Goal: Task Accomplishment & Management: Manage account settings

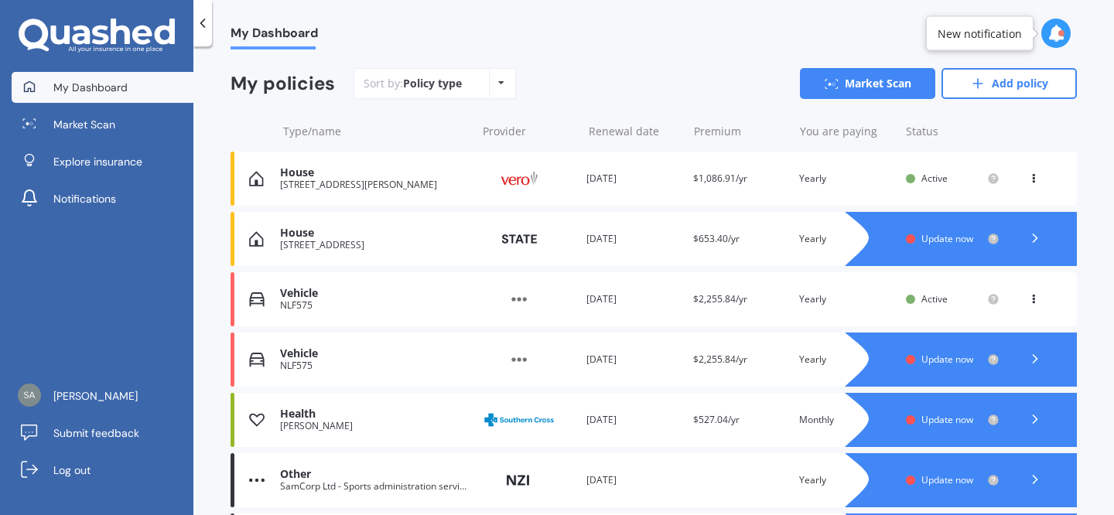
scroll to position [219, 0]
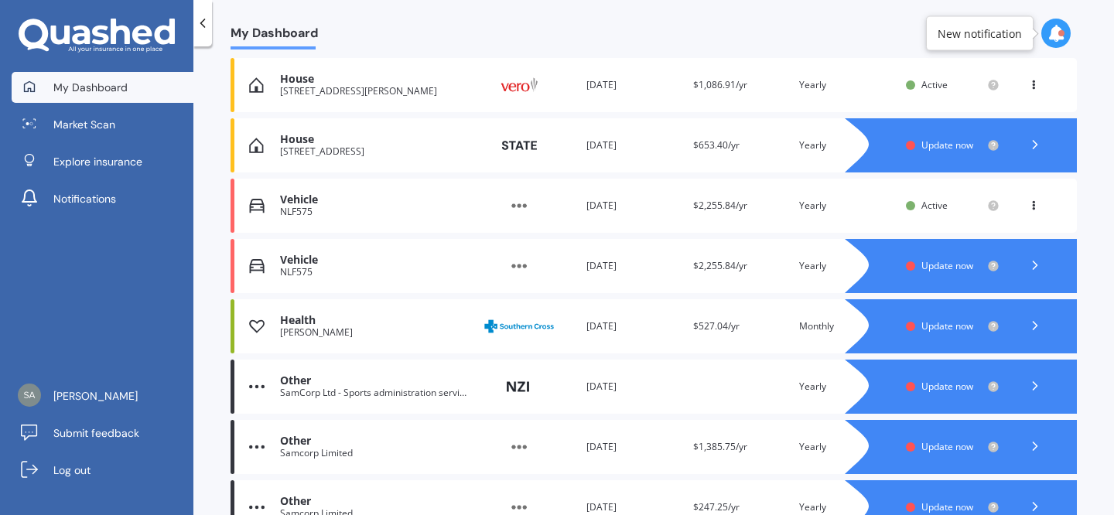
click at [922, 334] on div at bounding box center [976, 326] width 201 height 54
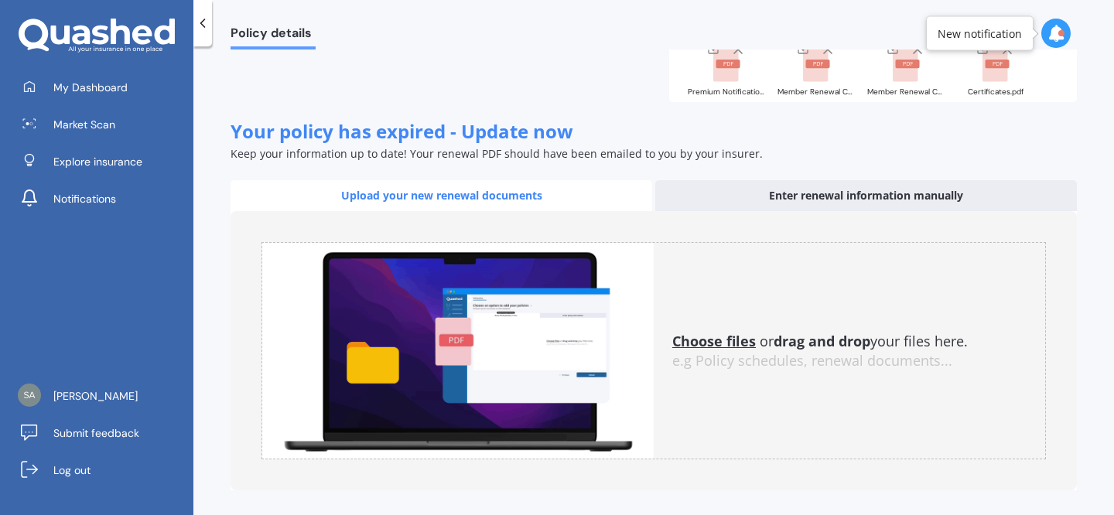
scroll to position [174, 0]
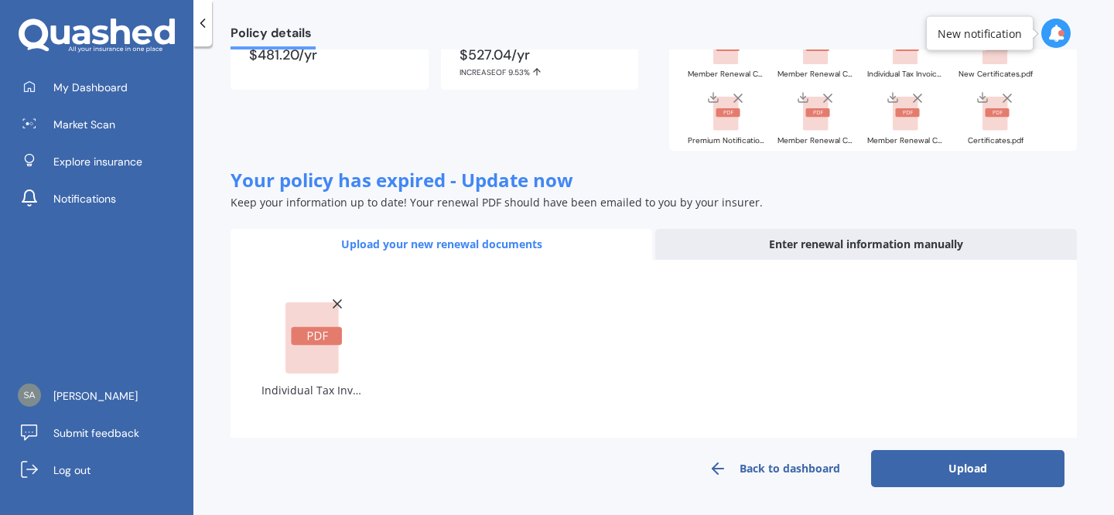
click at [966, 473] on button "Upload" at bounding box center [967, 468] width 193 height 37
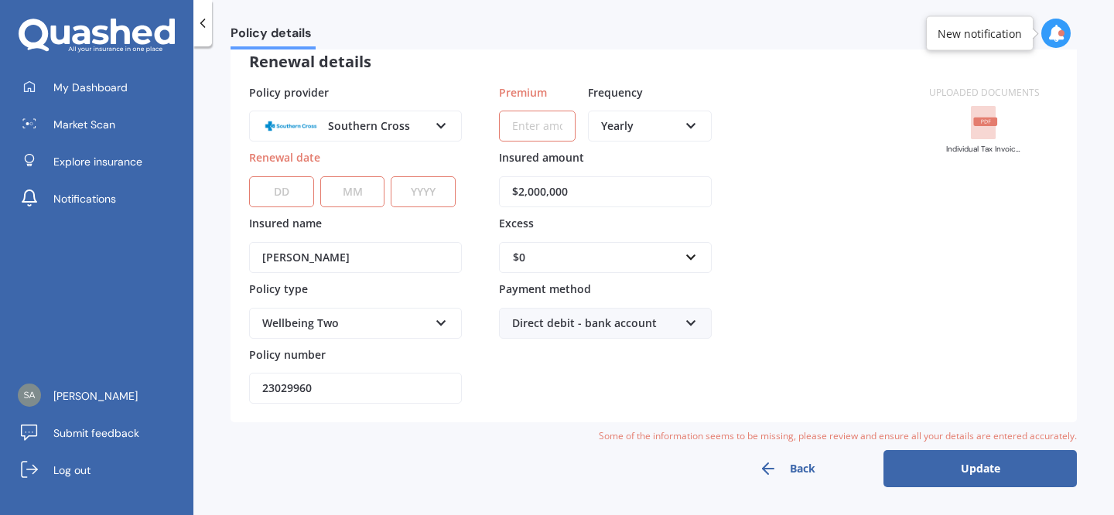
scroll to position [0, 0]
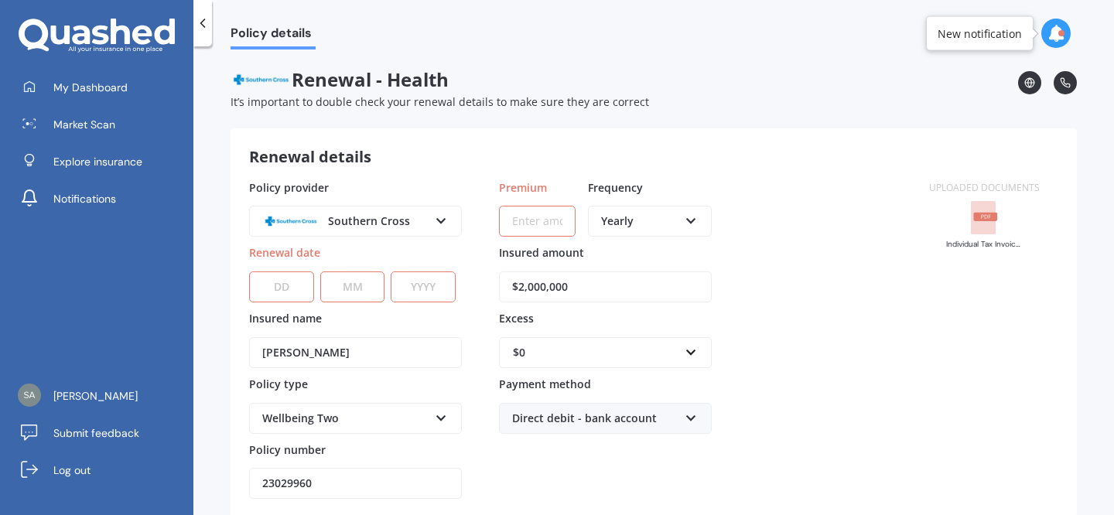
click at [290, 286] on select "DD 01 02 03 04 05 06 07 08 09 10 11 12 13 14 15 16 17 18 19 20 21 22 23 24 25 2…" at bounding box center [281, 287] width 65 height 31
select select "01"
click at [249, 272] on select "DD 01 02 03 04 05 06 07 08 09 10 11 12 13 14 15 16 17 18 19 20 21 22 23 24 25 2…" at bounding box center [281, 287] width 65 height 31
click at [357, 287] on select "MM 01 02 03 04 05 06 07 08 09 10 11 12" at bounding box center [352, 287] width 65 height 31
select select "10"
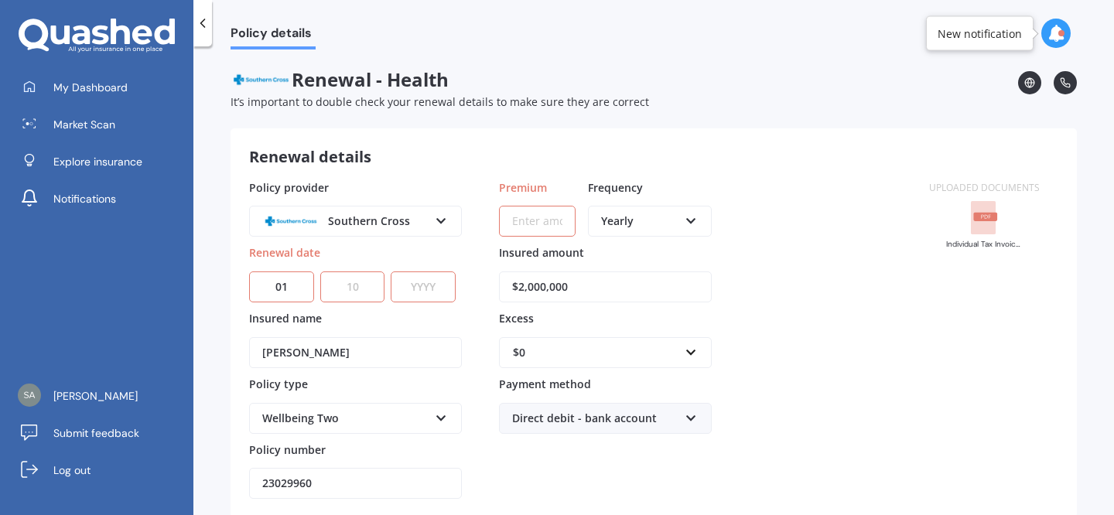
click at [320, 272] on select "MM 01 02 03 04 05 06 07 08 09 10 11 12" at bounding box center [352, 287] width 65 height 31
click at [416, 293] on select "YYYY 2027 2026 2025 2024 2023 2022 2021 2020 2019 2018 2017 2016 2015 2014 2013…" at bounding box center [423, 287] width 65 height 31
select select "2025"
click at [391, 272] on select "YYYY 2027 2026 2025 2024 2023 2022 2021 2020 2019 2018 2017 2016 2015 2014 2013…" at bounding box center [423, 287] width 65 height 31
click at [462, 311] on div "Policy provider Southern Cross AA AIA AMP ASB Accuro BNZ Other Partners Life So…" at bounding box center [580, 340] width 662 height 320
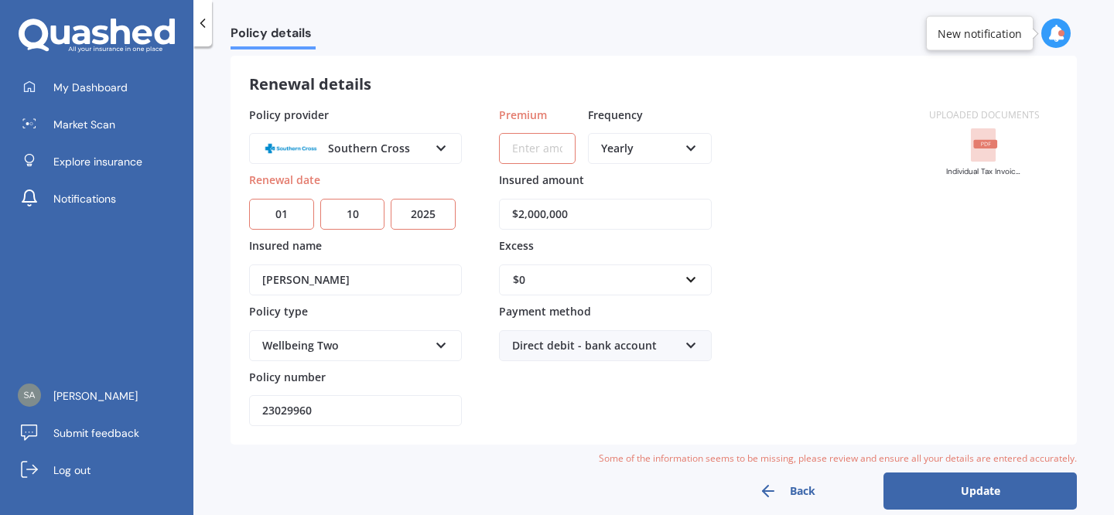
scroll to position [74, 0]
click at [536, 147] on input "Premium" at bounding box center [537, 147] width 77 height 31
type input "$47.15"
click at [630, 156] on div "Yearly" at bounding box center [639, 147] width 77 height 17
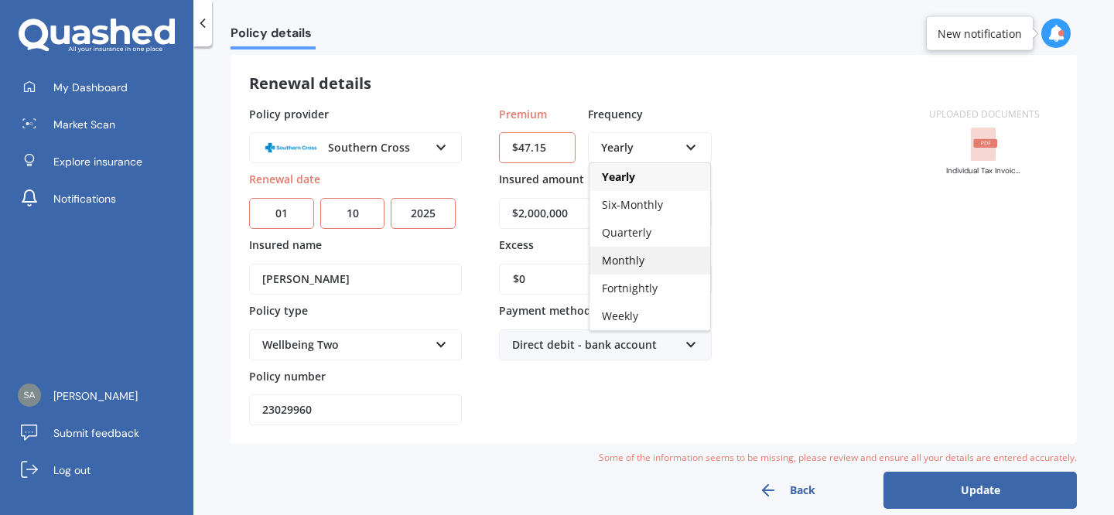
click at [648, 265] on div "Monthly" at bounding box center [650, 261] width 121 height 28
click at [754, 203] on div "Policy provider Southern Cross AA AIA AMP ASB Accuro BNZ Other Partners Life So…" at bounding box center [580, 266] width 662 height 320
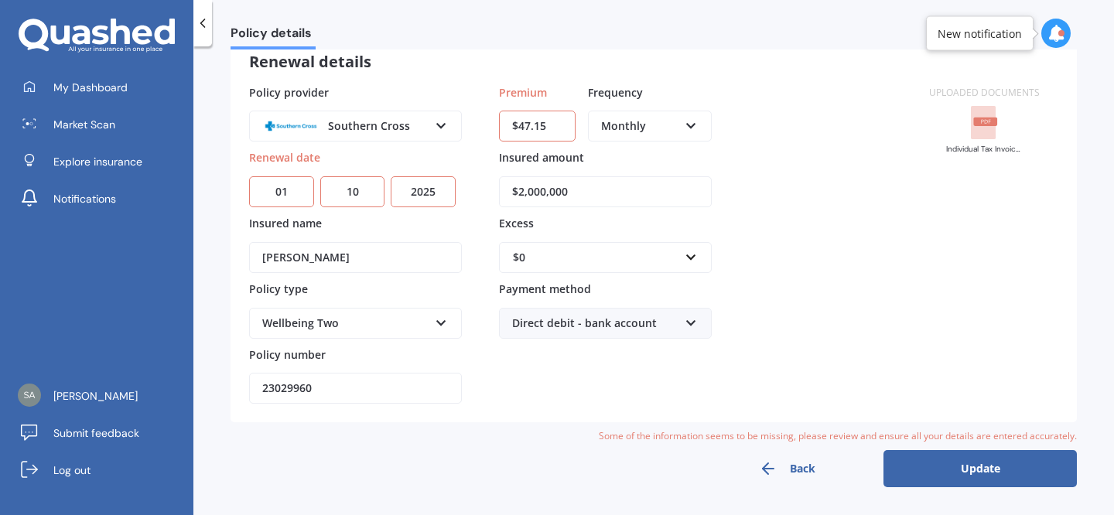
click at [986, 472] on button "Update" at bounding box center [980, 468] width 193 height 37
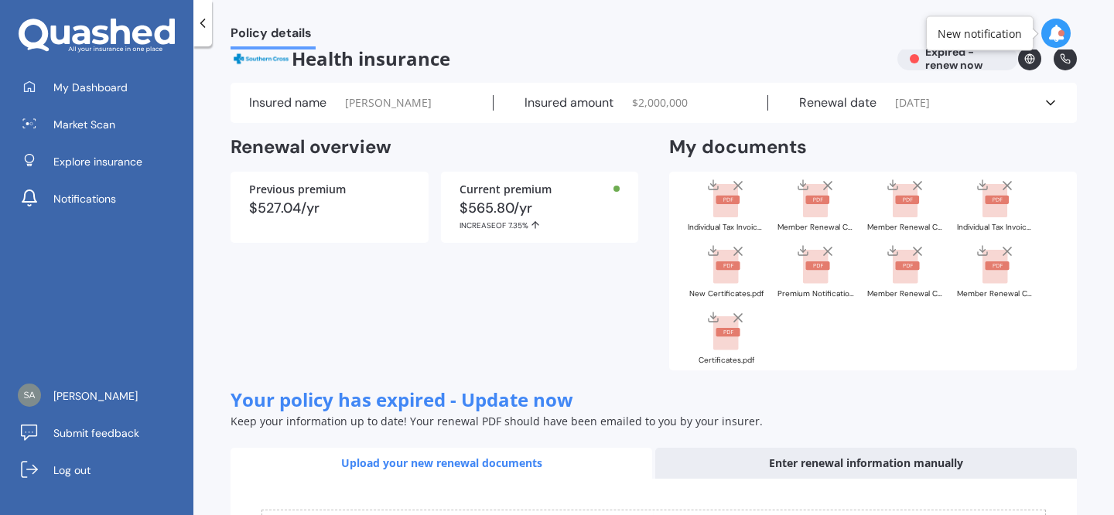
scroll to position [0, 0]
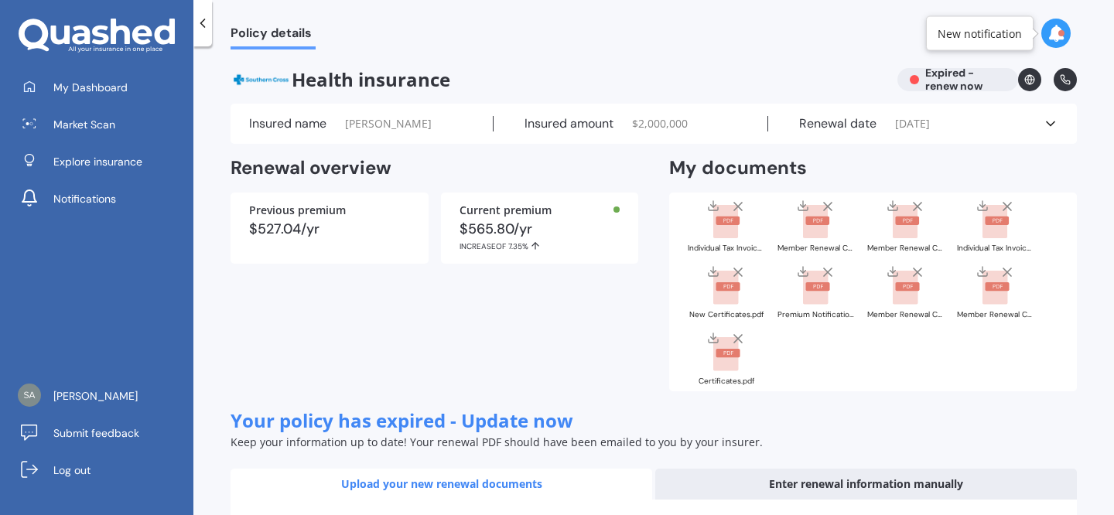
click at [207, 24] on icon at bounding box center [202, 22] width 15 height 15
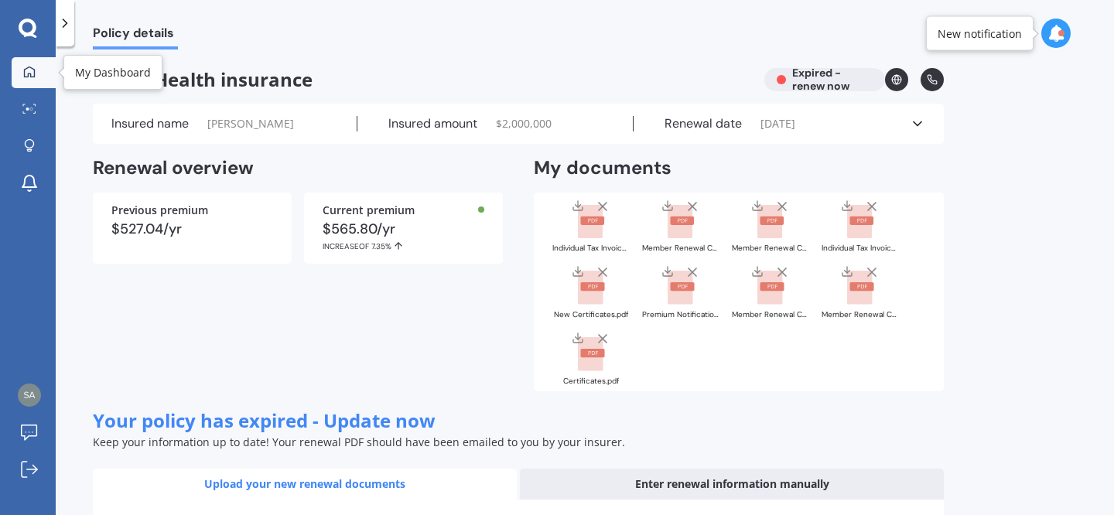
click at [17, 70] on link "My Dashboard" at bounding box center [34, 72] width 44 height 31
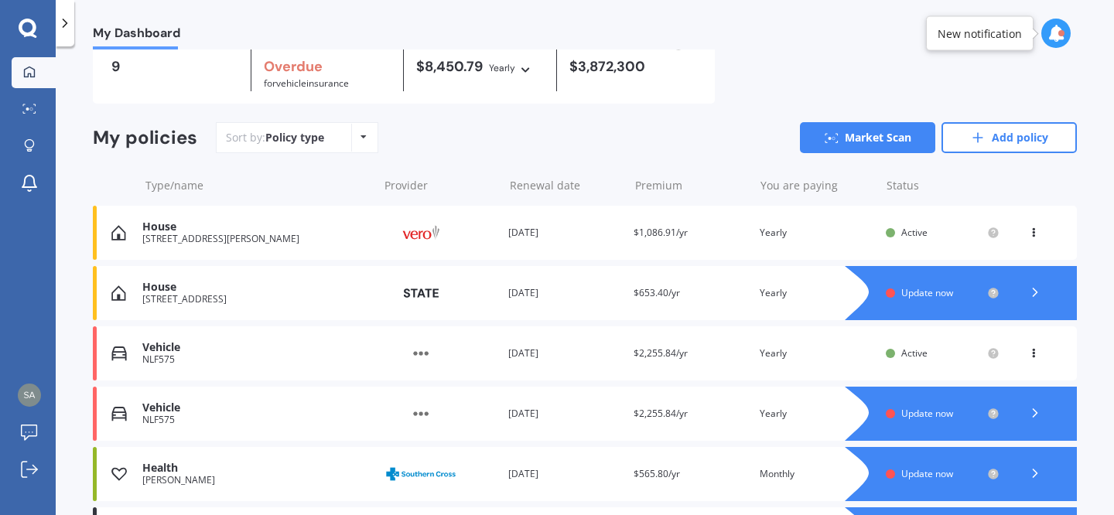
scroll to position [72, 0]
click at [1028, 295] on icon at bounding box center [1035, 291] width 15 height 15
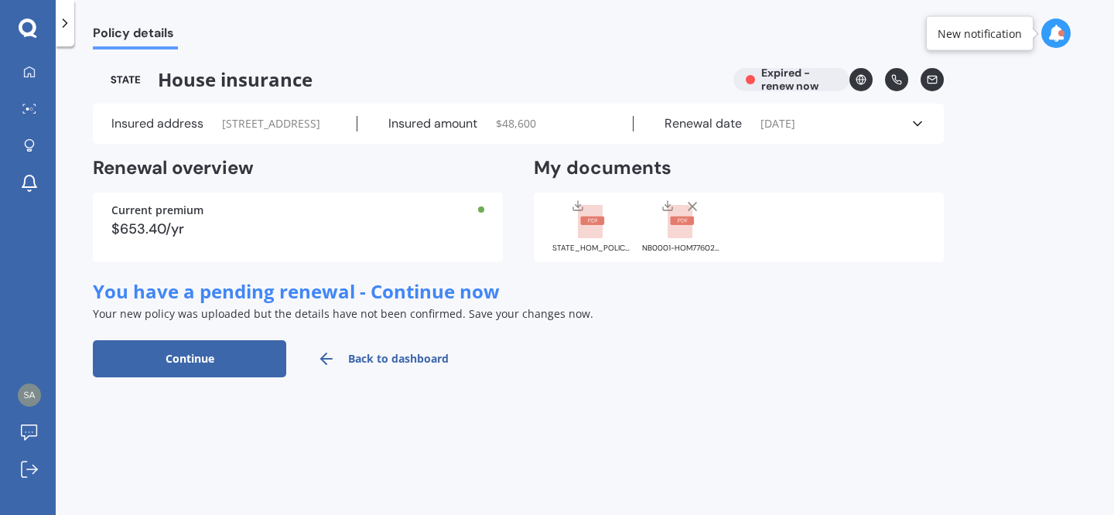
click at [221, 378] on button "Continue" at bounding box center [189, 358] width 193 height 37
select select "08"
select select "02"
select select "2026"
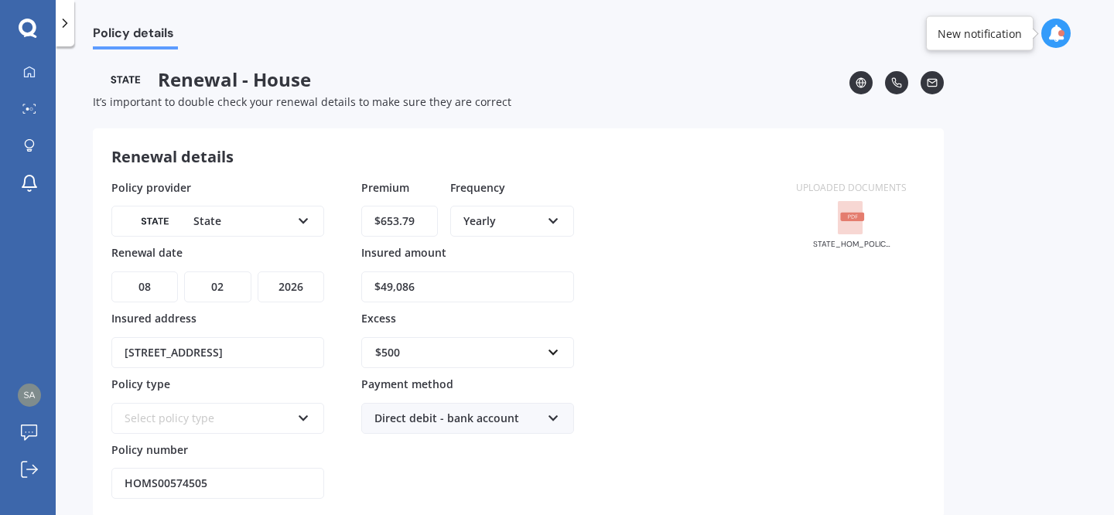
click at [1067, 30] on div at bounding box center [1056, 33] width 29 height 29
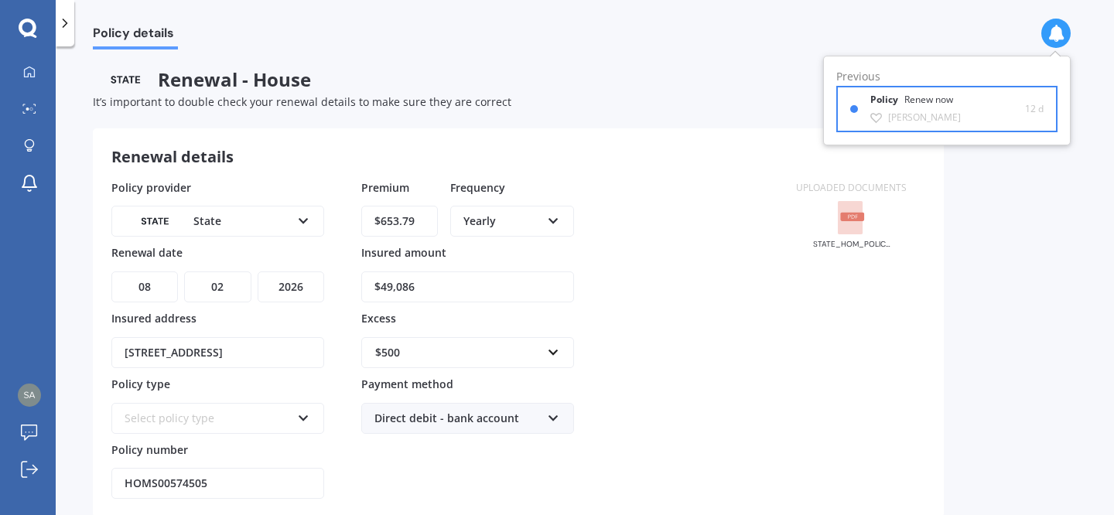
click at [949, 102] on div "Renew now" at bounding box center [929, 99] width 49 height 11
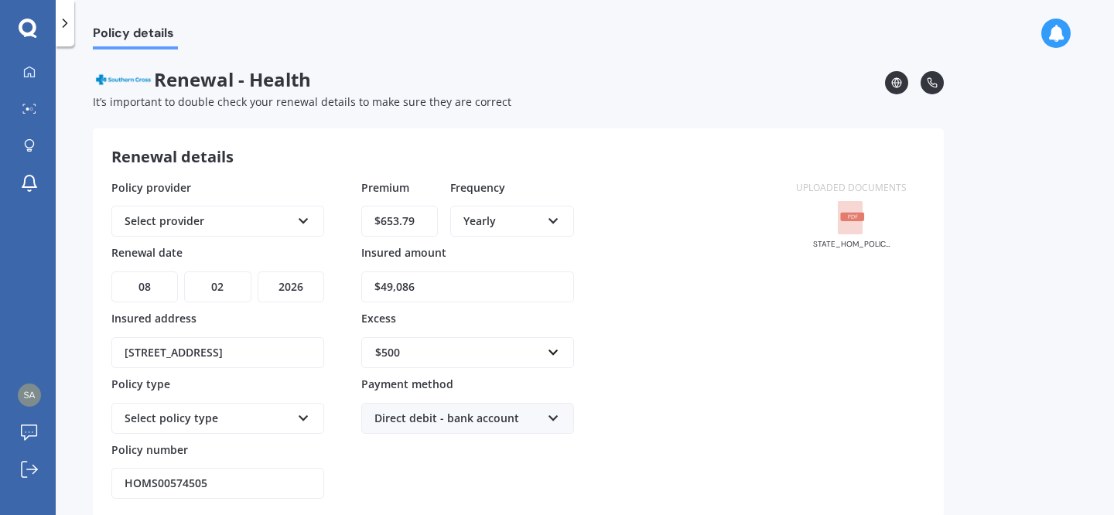
click at [63, 12] on div at bounding box center [65, 23] width 19 height 46
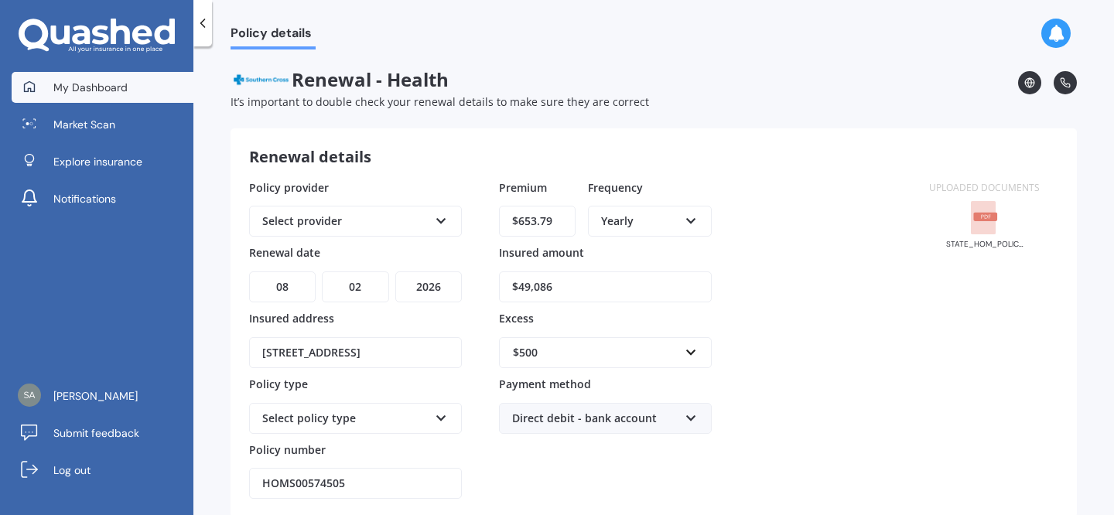
click at [71, 100] on link "My Dashboard" at bounding box center [103, 87] width 182 height 31
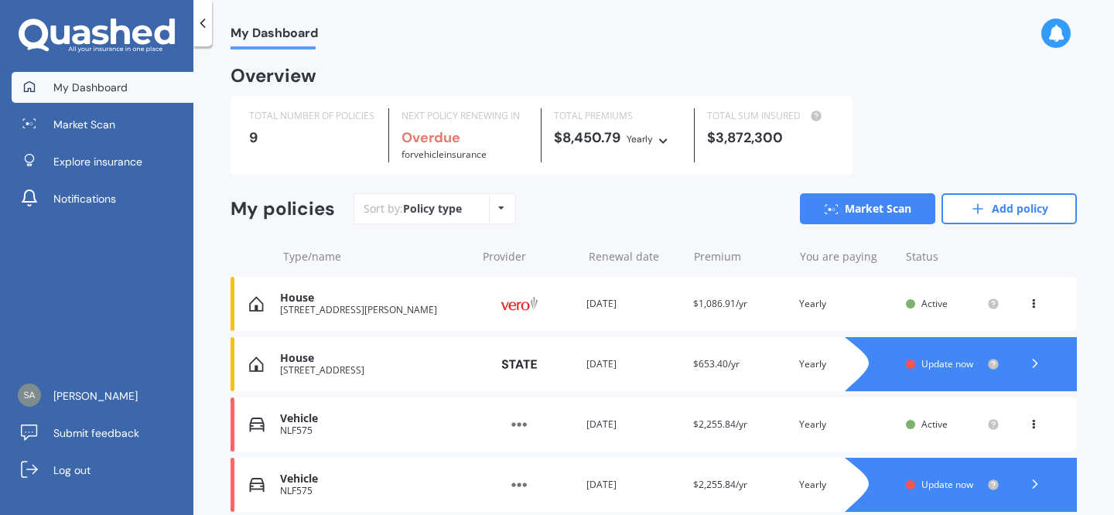
click at [587, 204] on div "Sort by: Policy type Policy type Alphabetical Date added Renewing next Market S…" at bounding box center [716, 208] width 724 height 31
click at [437, 210] on div "Policy type" at bounding box center [432, 208] width 59 height 15
click at [498, 203] on div "Policy type Alphabetical Date added Renewing next" at bounding box center [501, 209] width 24 height 28
click at [563, 212] on div "Sort by: Policy type Policy type Alphabetical Date added Renewing next Market S…" at bounding box center [716, 208] width 724 height 31
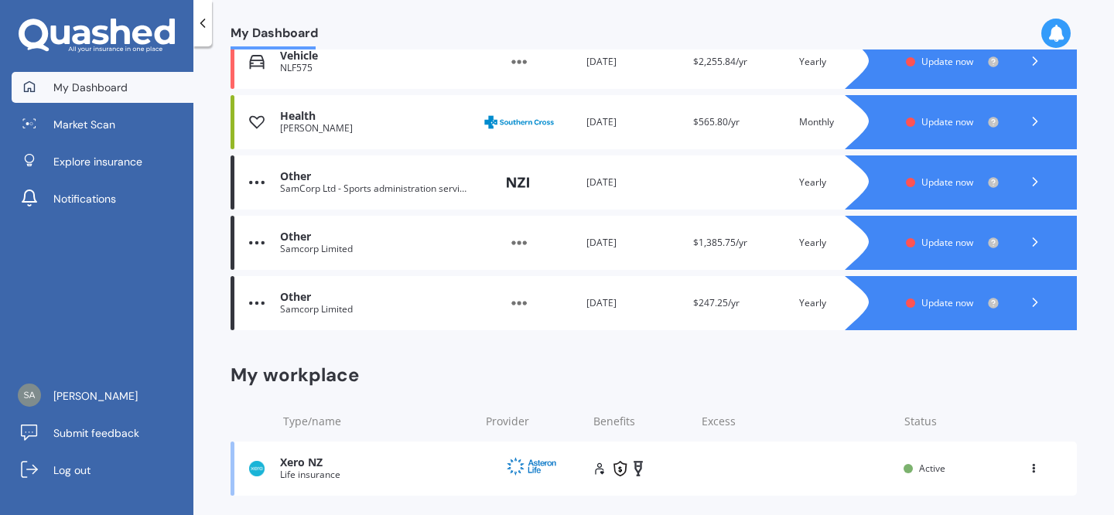
scroll to position [428, 0]
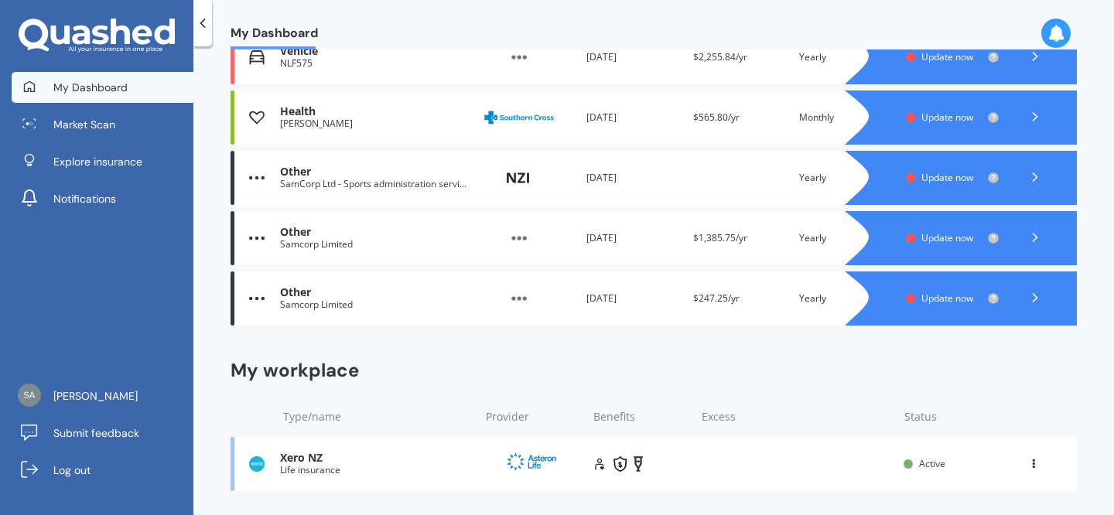
click at [515, 296] on img at bounding box center [519, 298] width 77 height 29
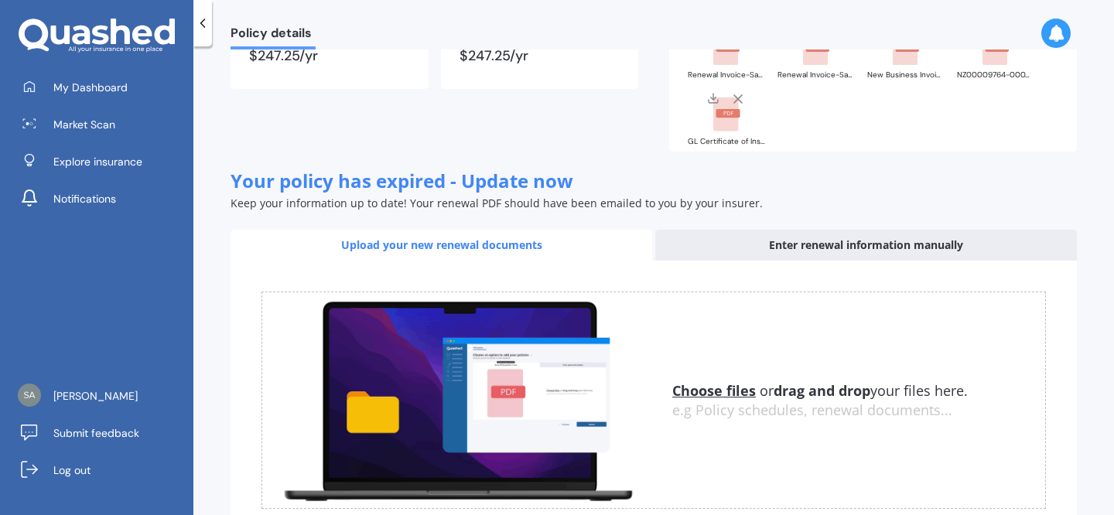
scroll to position [273, 0]
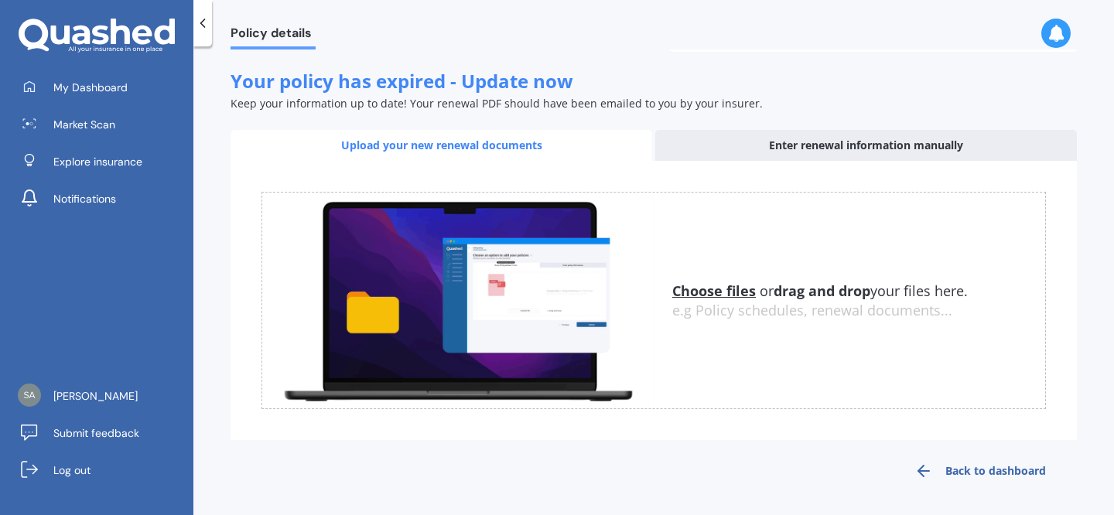
click at [785, 140] on div "Enter renewal information manually" at bounding box center [866, 145] width 422 height 31
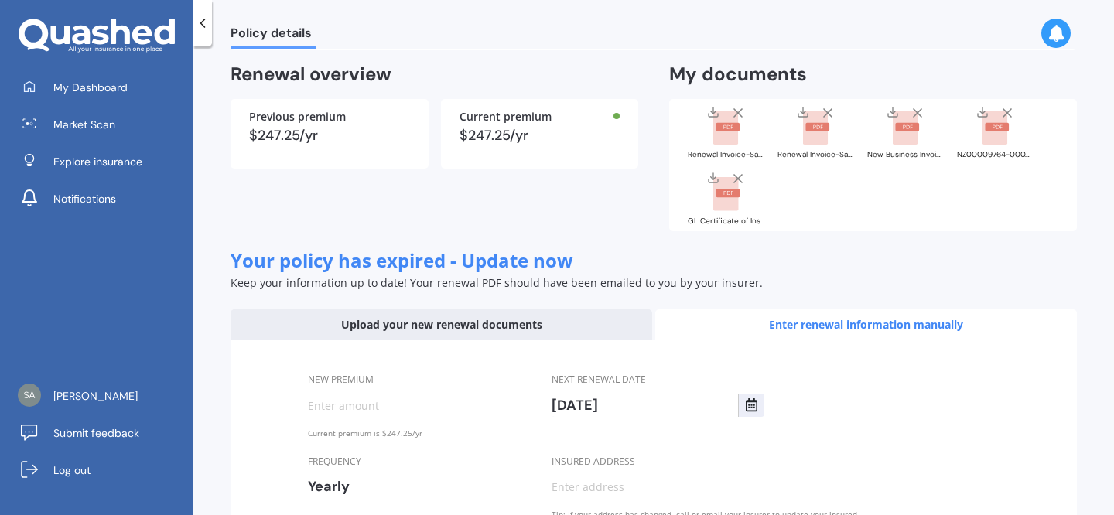
scroll to position [0, 0]
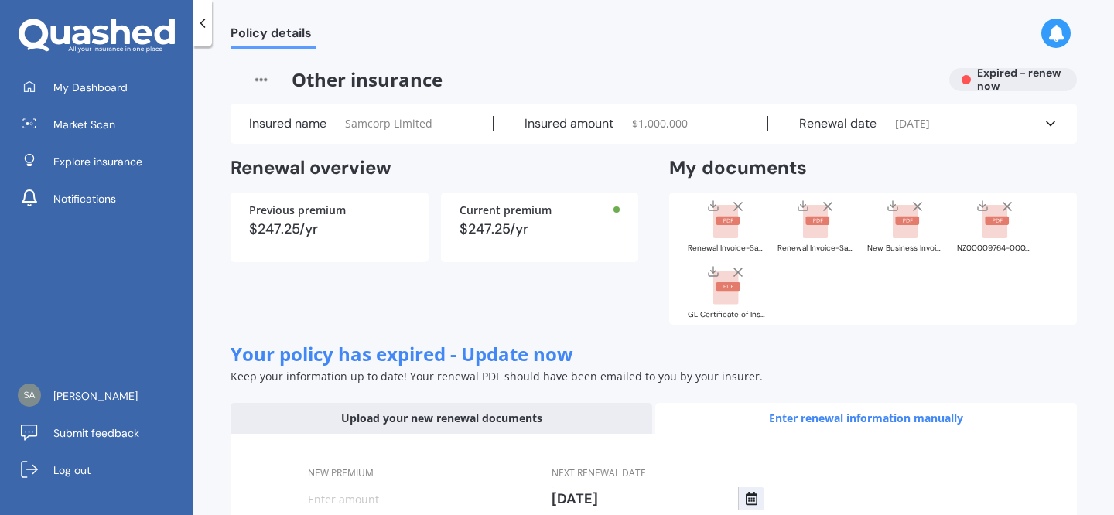
click at [262, 77] on img at bounding box center [261, 79] width 61 height 23
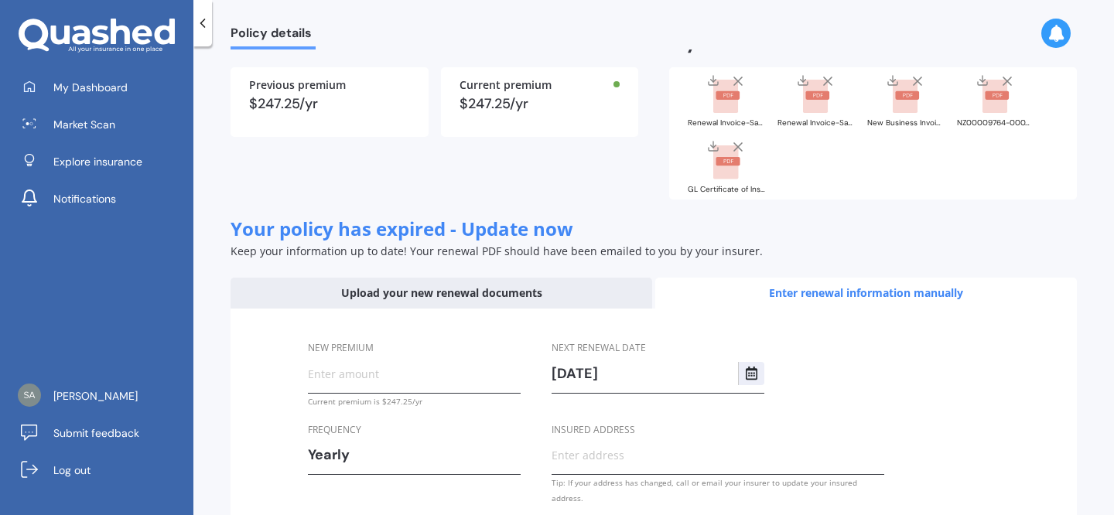
scroll to position [210, 0]
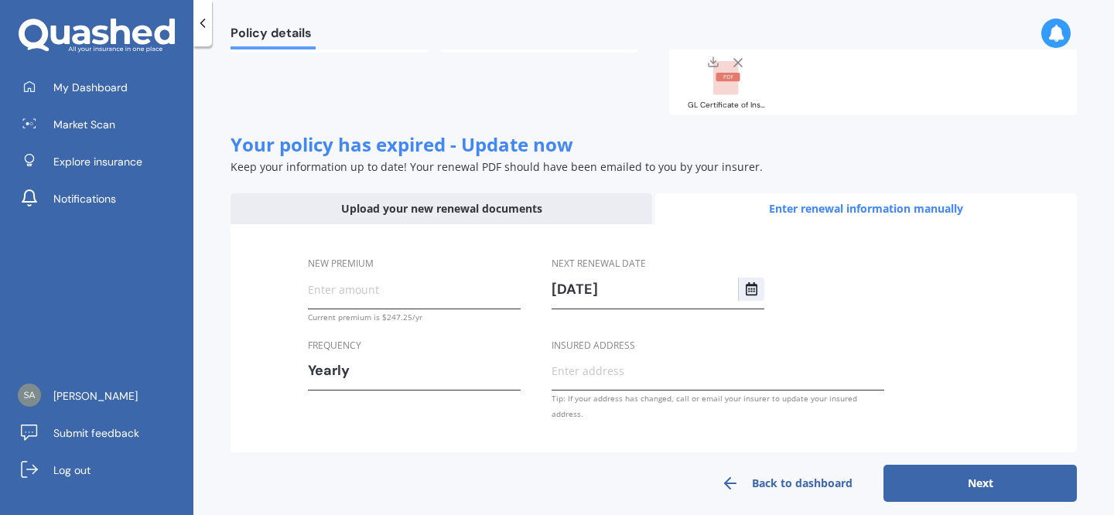
click at [789, 474] on link "Back to dashboard" at bounding box center [786, 483] width 193 height 37
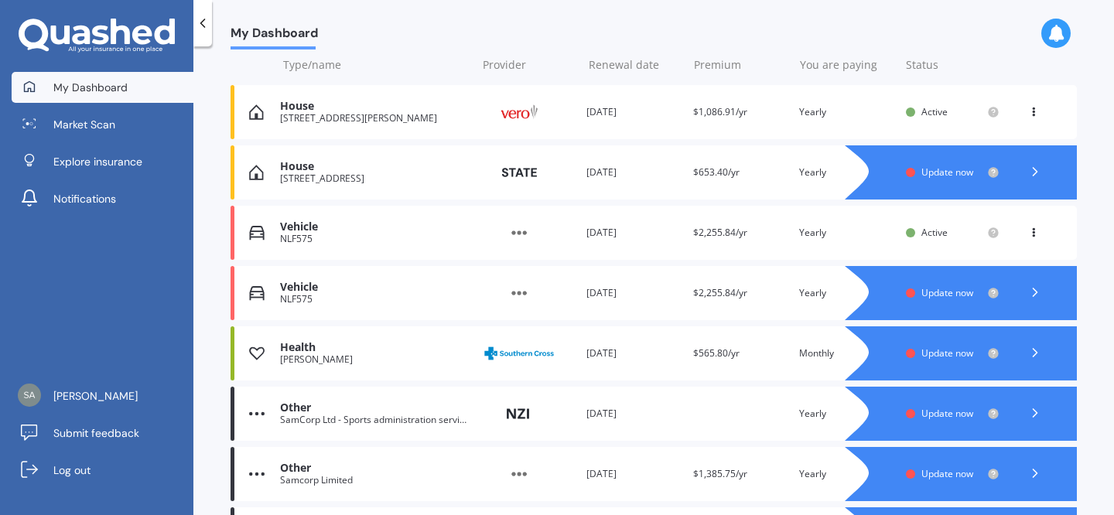
scroll to position [190, 0]
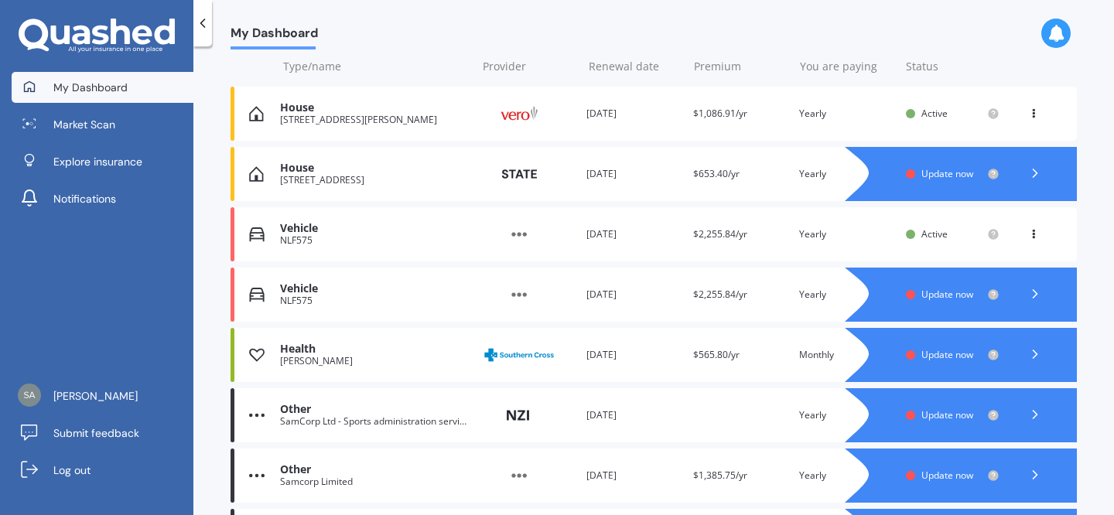
click at [1028, 108] on icon at bounding box center [1033, 110] width 11 height 9
click at [1028, 293] on icon at bounding box center [1035, 293] width 15 height 15
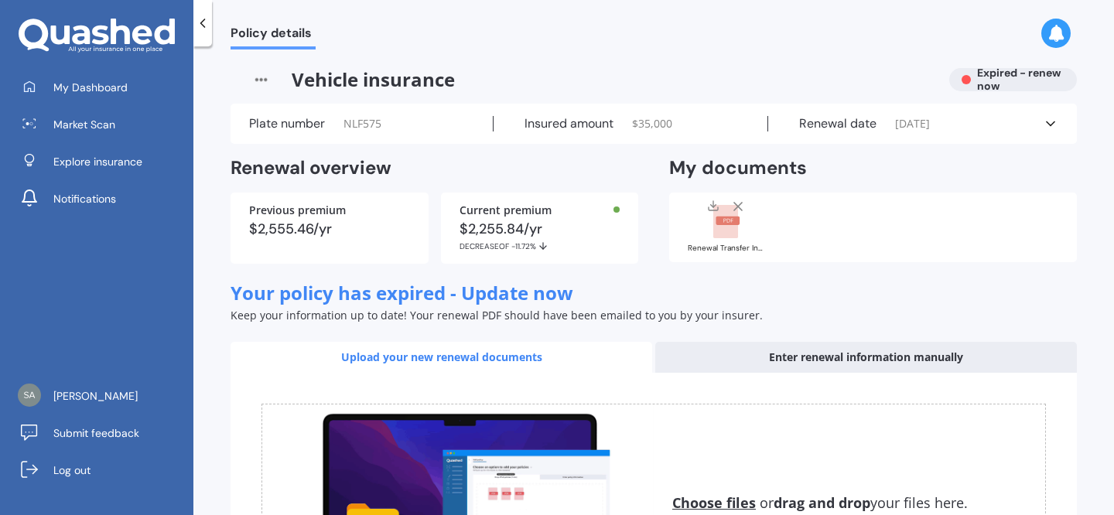
click at [1045, 126] on icon at bounding box center [1050, 123] width 15 height 15
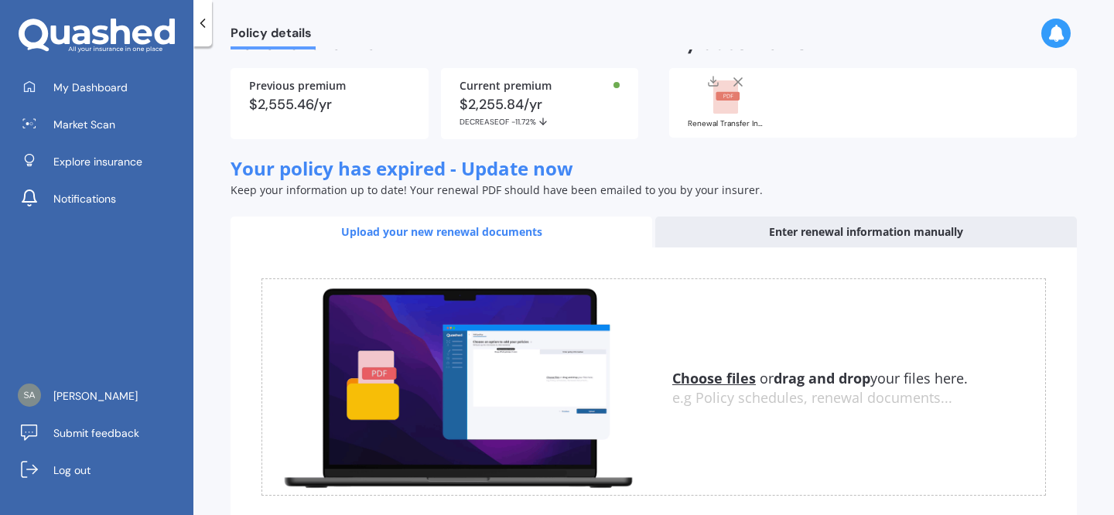
scroll to position [518, 0]
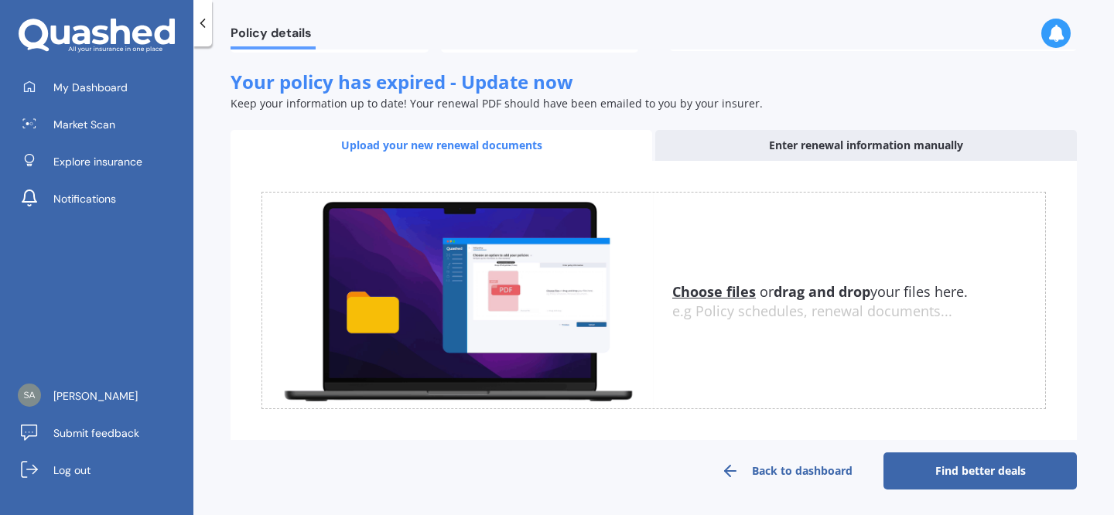
click at [823, 146] on div "Enter renewal information manually" at bounding box center [866, 145] width 422 height 31
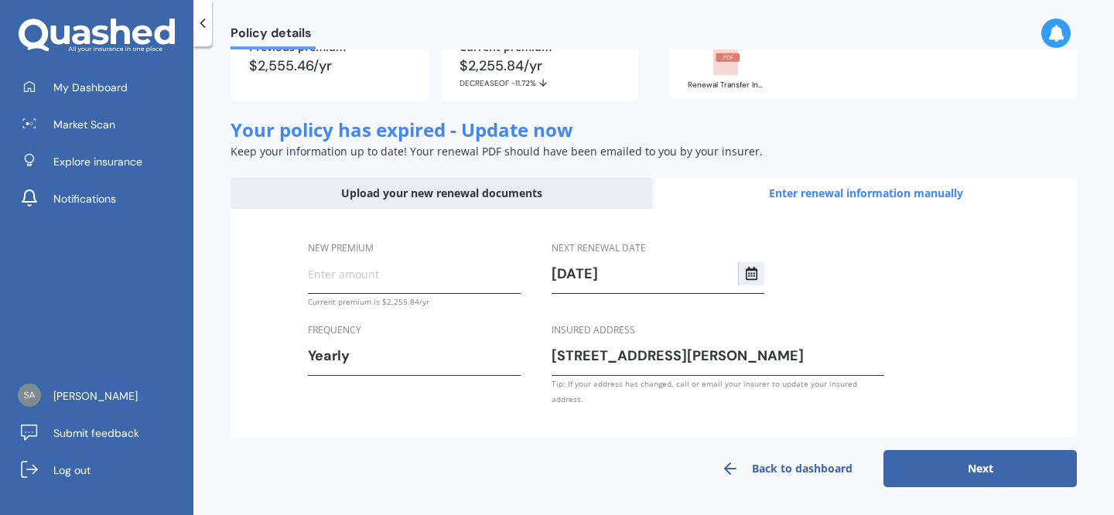
scroll to position [455, 0]
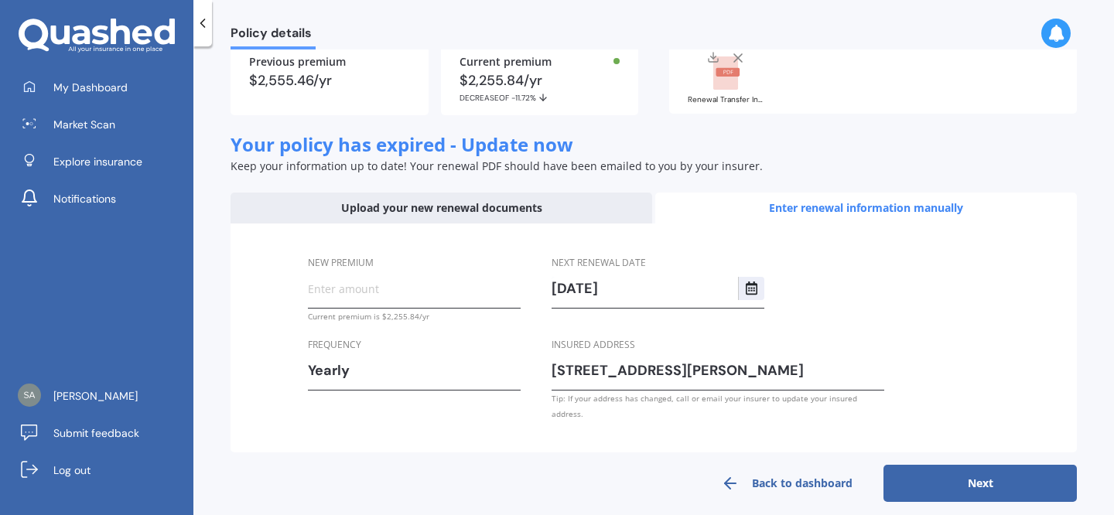
click at [966, 467] on button "Next" at bounding box center [980, 483] width 193 height 37
click at [423, 286] on input "New premium" at bounding box center [414, 288] width 213 height 23
drag, startPoint x: 385, startPoint y: 320, endPoint x: 414, endPoint y: 320, distance: 28.6
click at [414, 320] on div "Current premium is $2,255.84/yr" at bounding box center [414, 316] width 213 height 15
copy div "2,255.84"
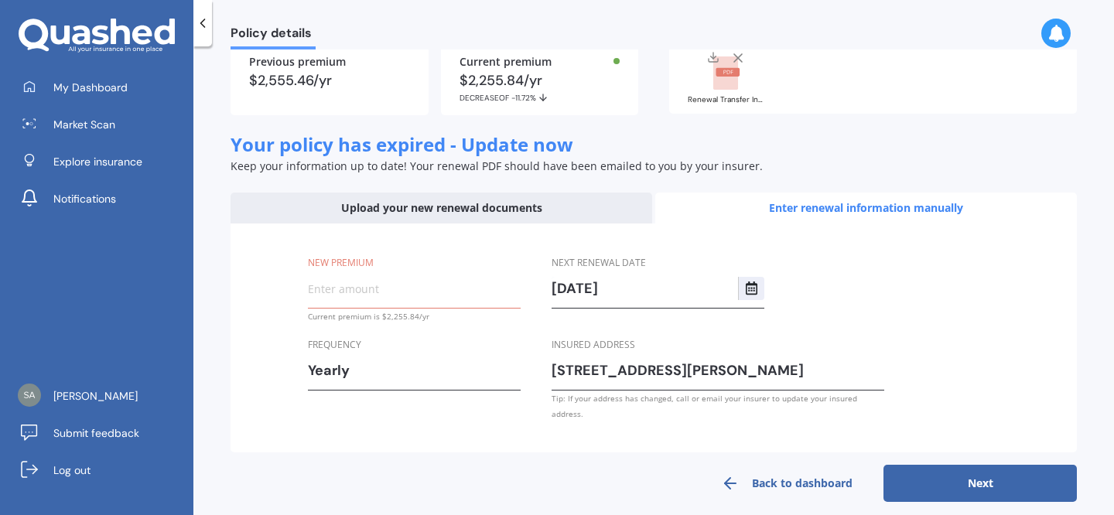
click at [392, 279] on input "New premium" at bounding box center [414, 288] width 213 height 23
paste input "$2,255.84"
type input "$2,255.84"
click at [915, 471] on button "Next" at bounding box center [980, 483] width 193 height 37
select select "22"
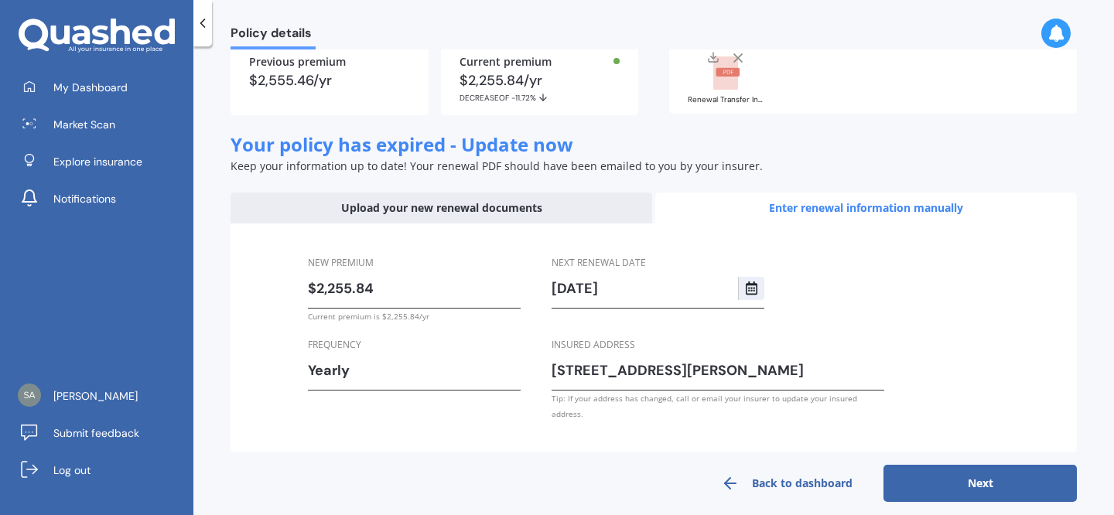
select select "01"
select select "2026"
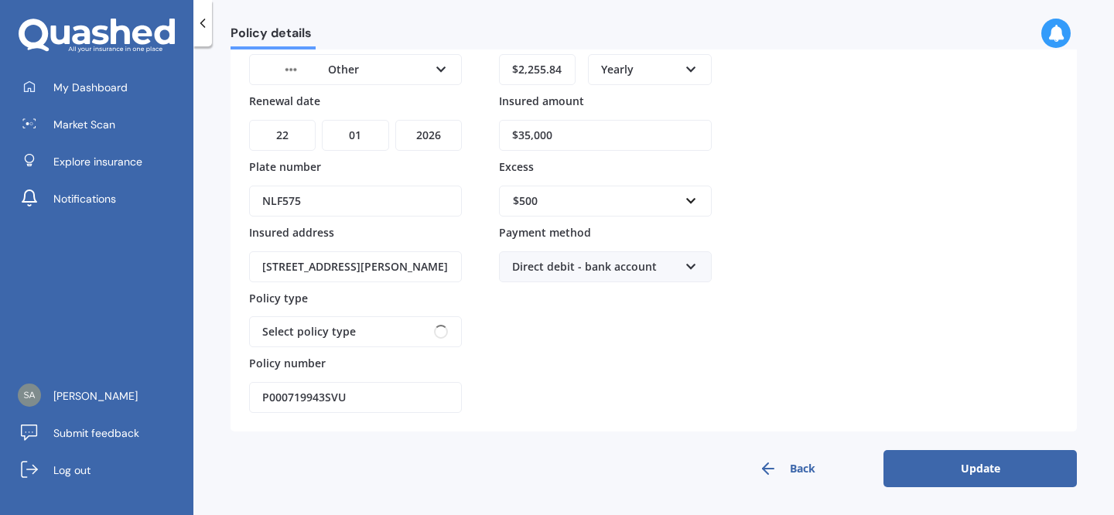
scroll to position [152, 0]
click at [984, 474] on button "Update" at bounding box center [980, 468] width 193 height 37
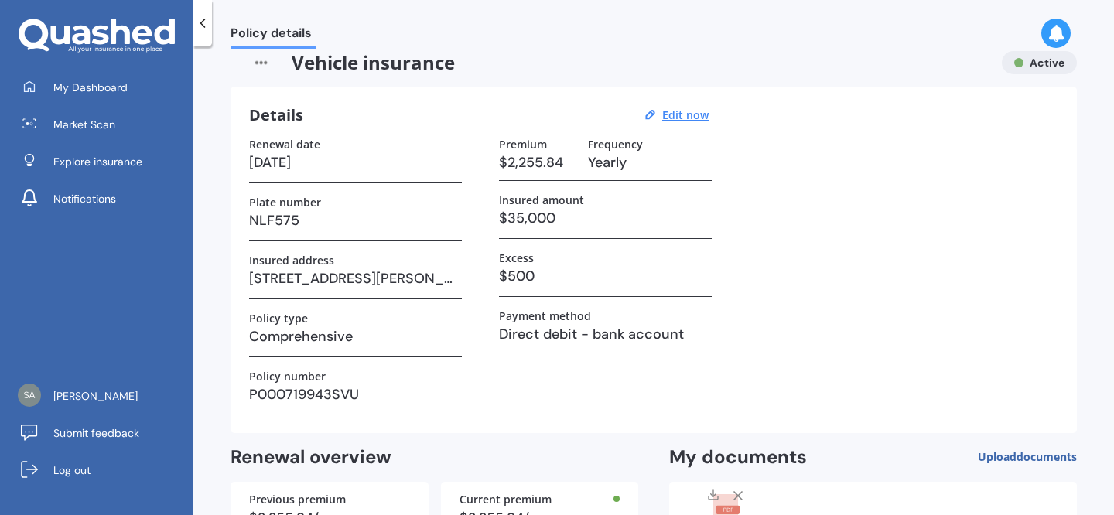
scroll to position [0, 0]
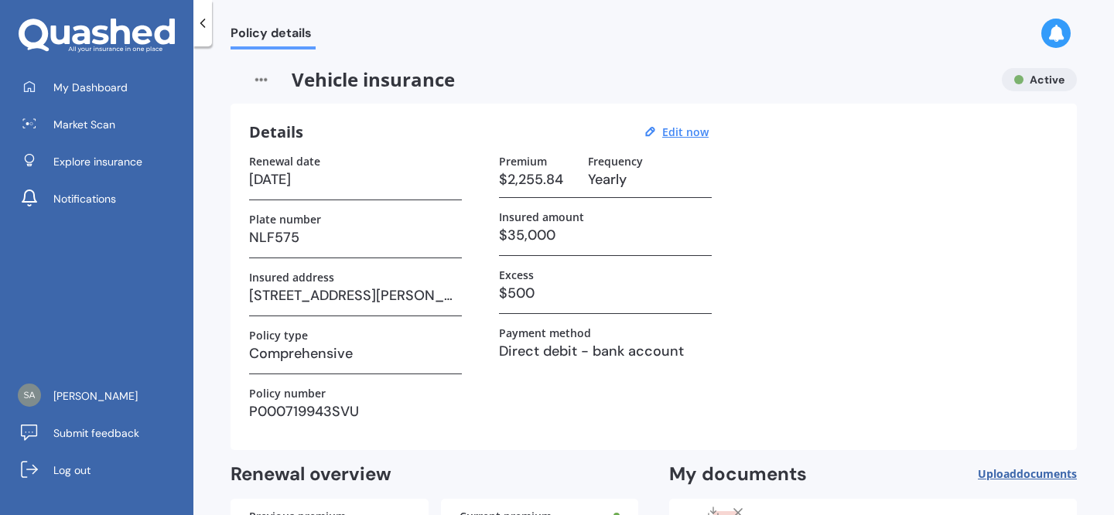
click at [207, 23] on icon at bounding box center [202, 22] width 15 height 15
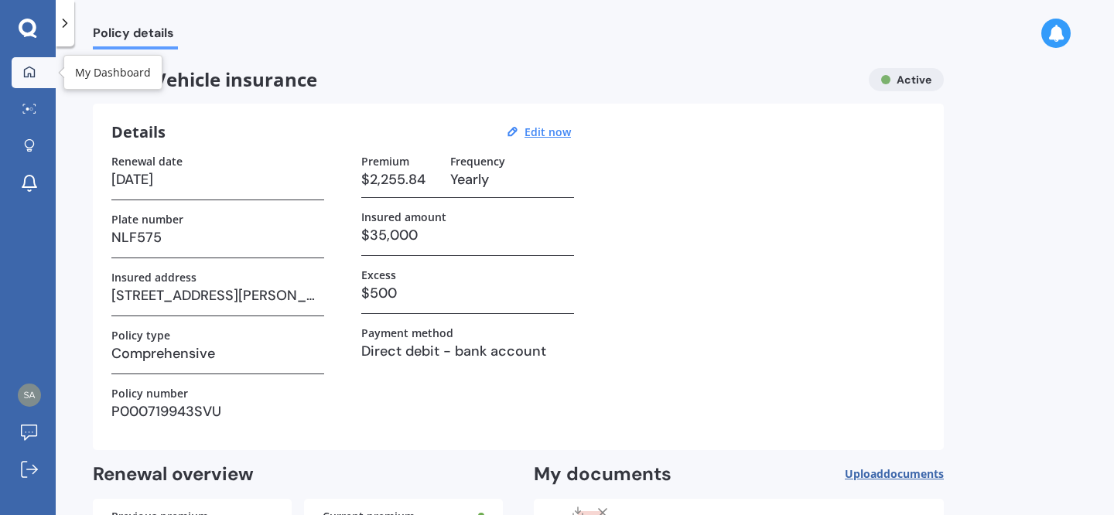
click at [28, 62] on link "My Dashboard" at bounding box center [34, 72] width 44 height 31
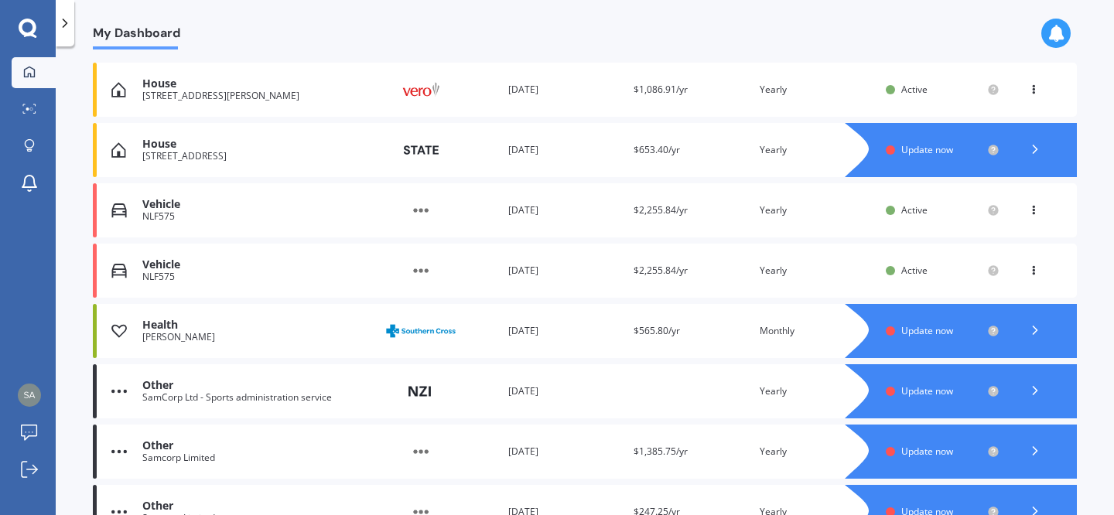
scroll to position [205, 0]
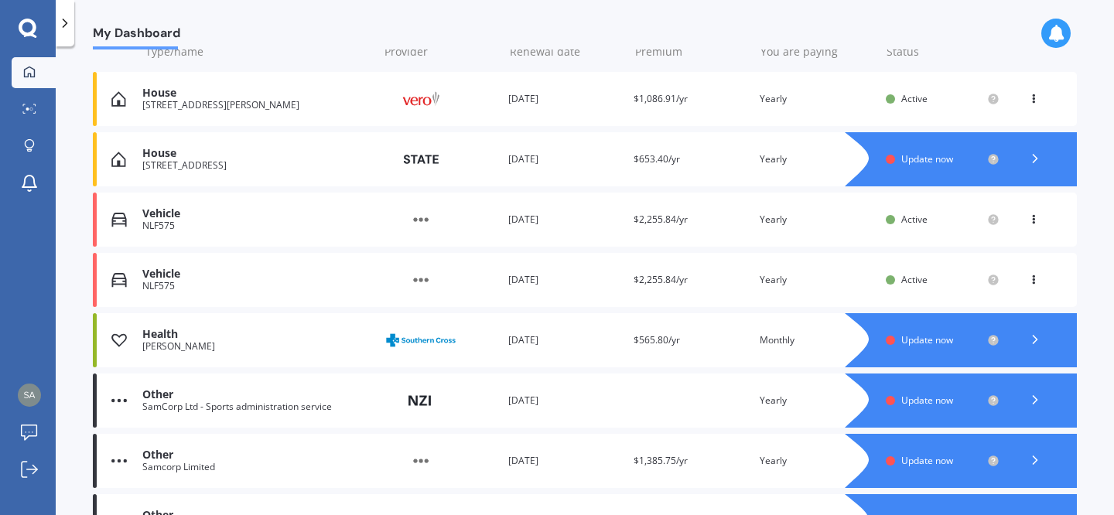
click at [1028, 281] on icon at bounding box center [1033, 276] width 11 height 9
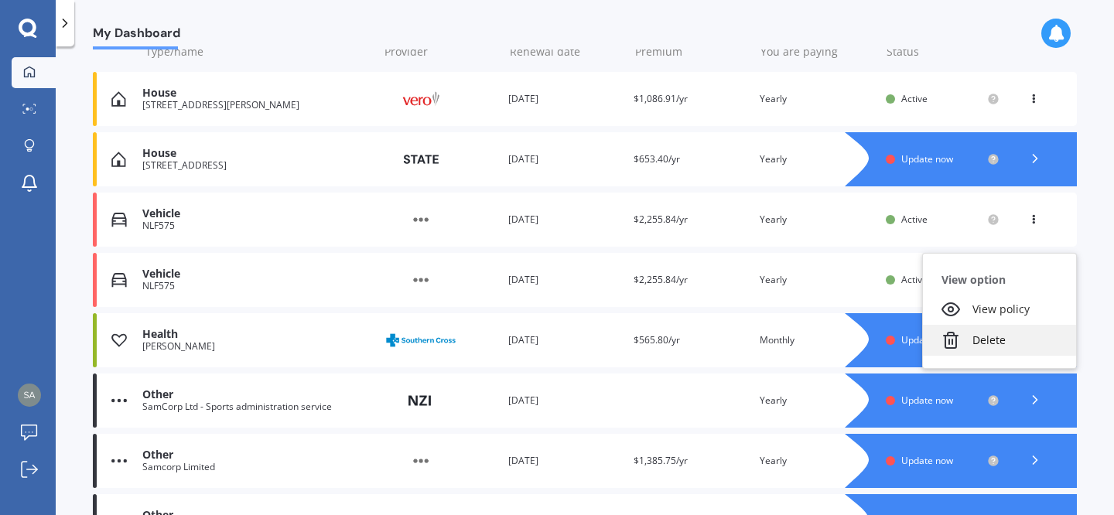
click at [988, 347] on div "Delete" at bounding box center [999, 340] width 153 height 31
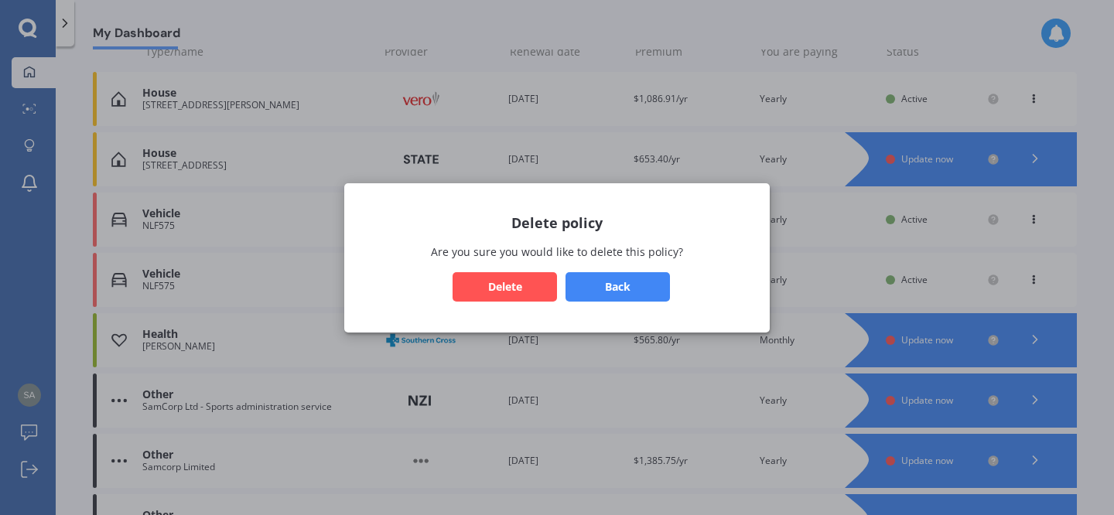
click at [520, 296] on button "Delete" at bounding box center [505, 286] width 104 height 29
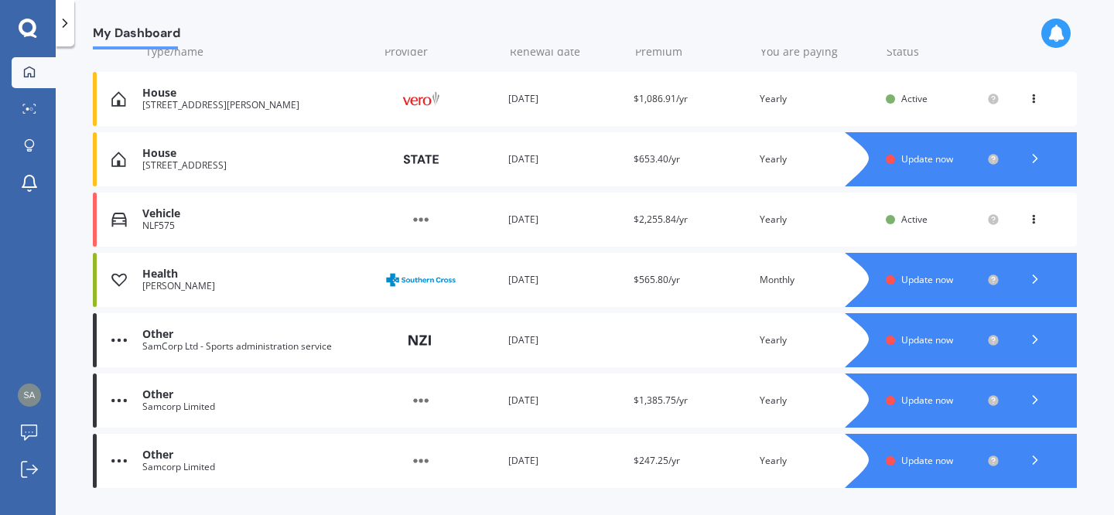
click at [1028, 221] on icon at bounding box center [1033, 216] width 11 height 9
click at [1028, 159] on icon at bounding box center [1035, 158] width 15 height 15
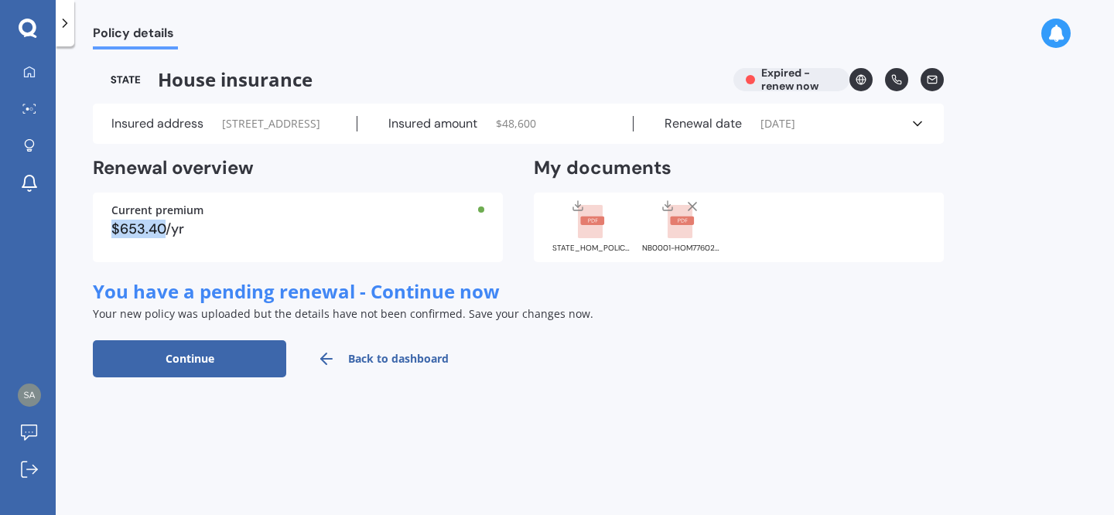
drag, startPoint x: 166, startPoint y: 262, endPoint x: 107, endPoint y: 262, distance: 59.6
click at [107, 262] on div "Current premium $653.40/yr" at bounding box center [298, 228] width 410 height 70
copy div "$653.40"
click at [215, 378] on button "Continue" at bounding box center [189, 358] width 193 height 37
select select "08"
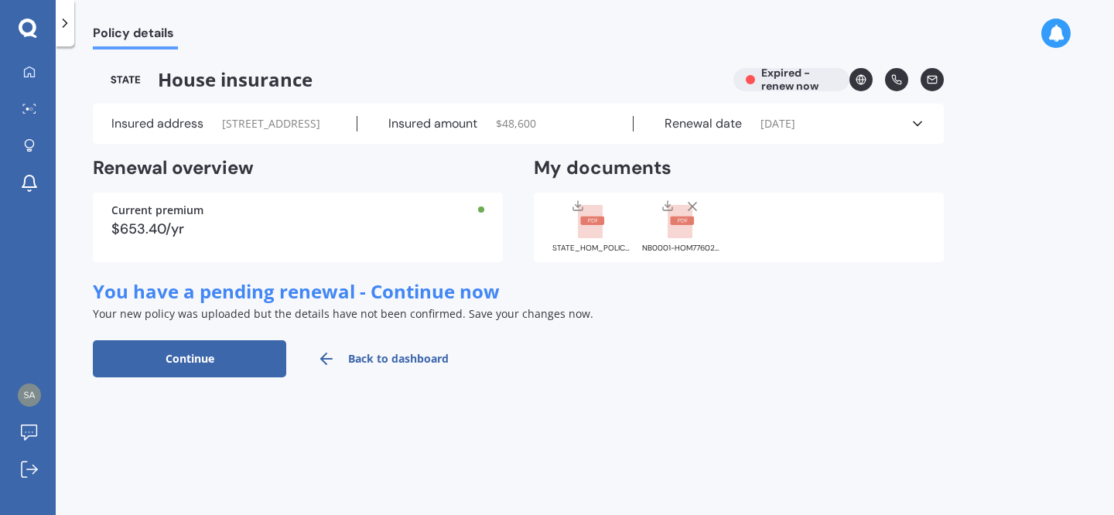
select select "02"
select select "2026"
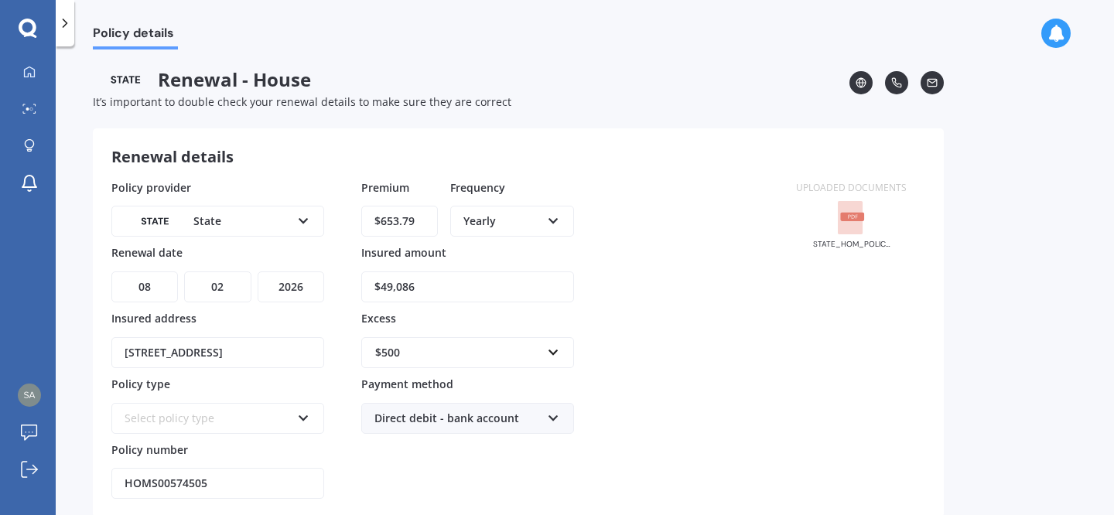
scroll to position [86, 0]
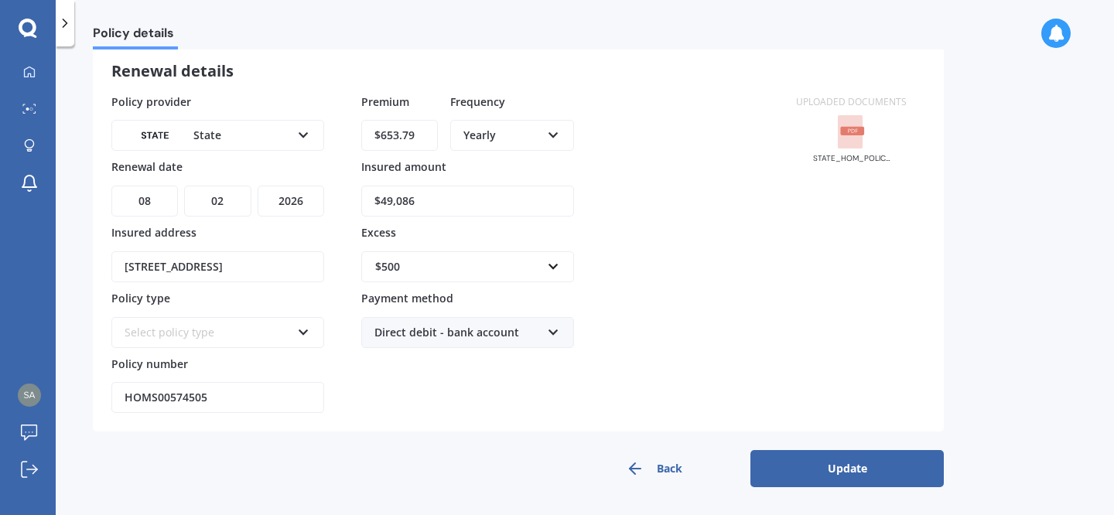
click at [816, 470] on button "Update" at bounding box center [847, 468] width 193 height 37
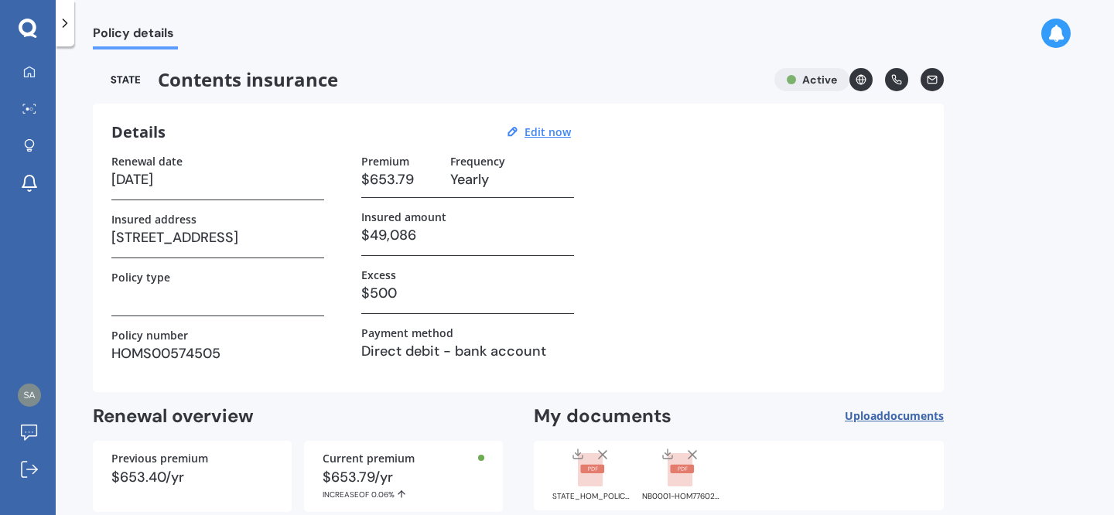
scroll to position [8, 0]
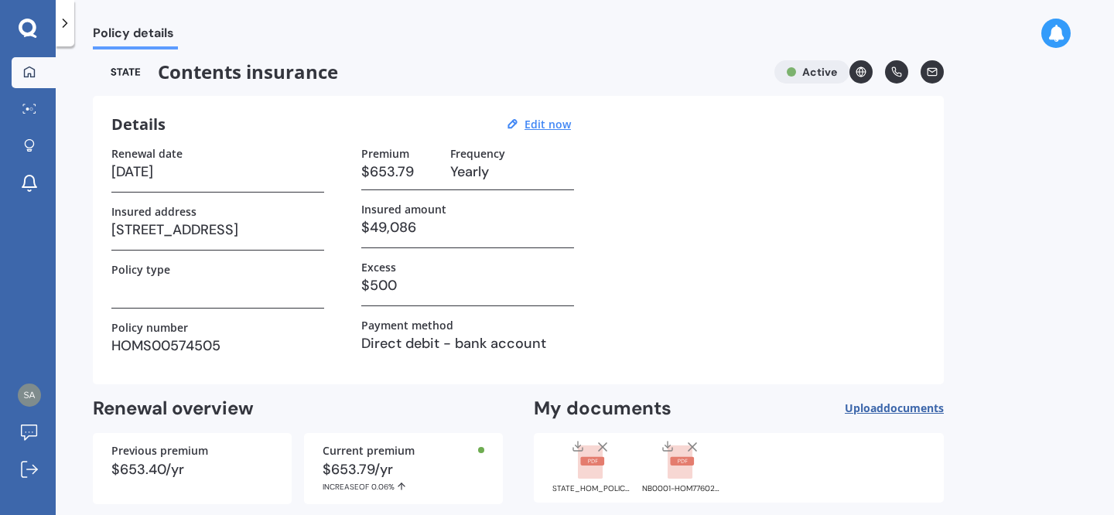
click at [32, 67] on icon at bounding box center [29, 72] width 12 height 12
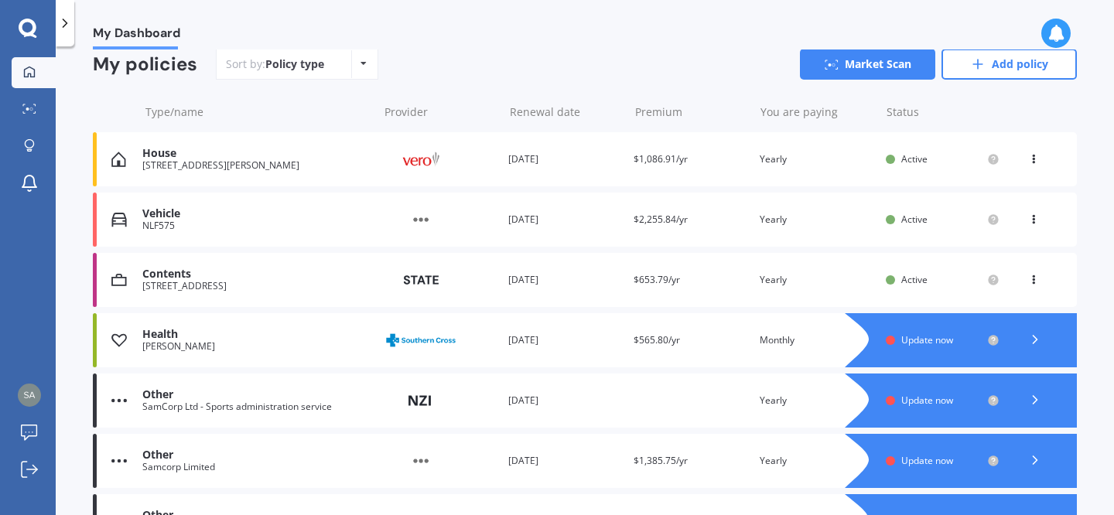
scroll to position [143, 0]
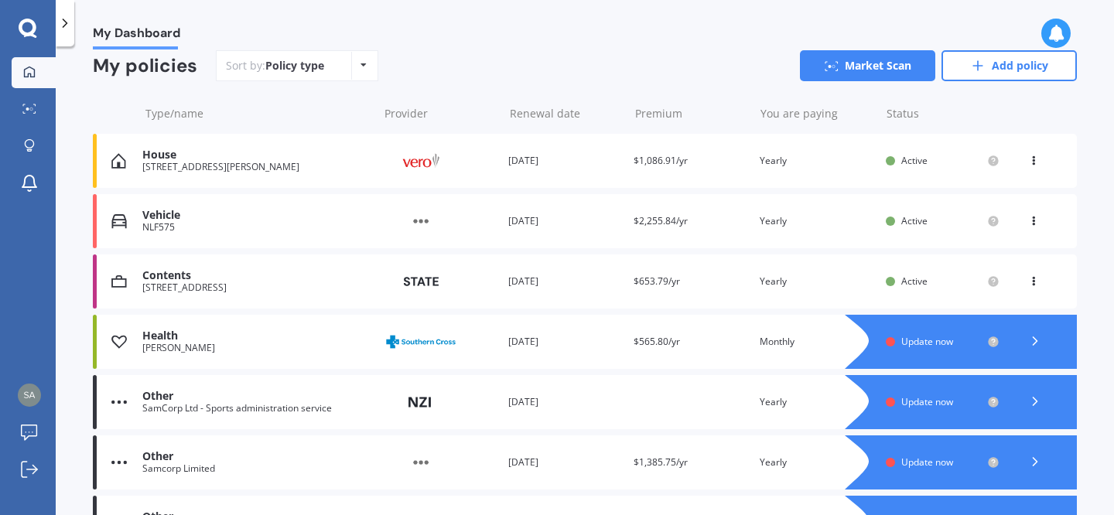
click at [1028, 279] on icon at bounding box center [1033, 278] width 11 height 9
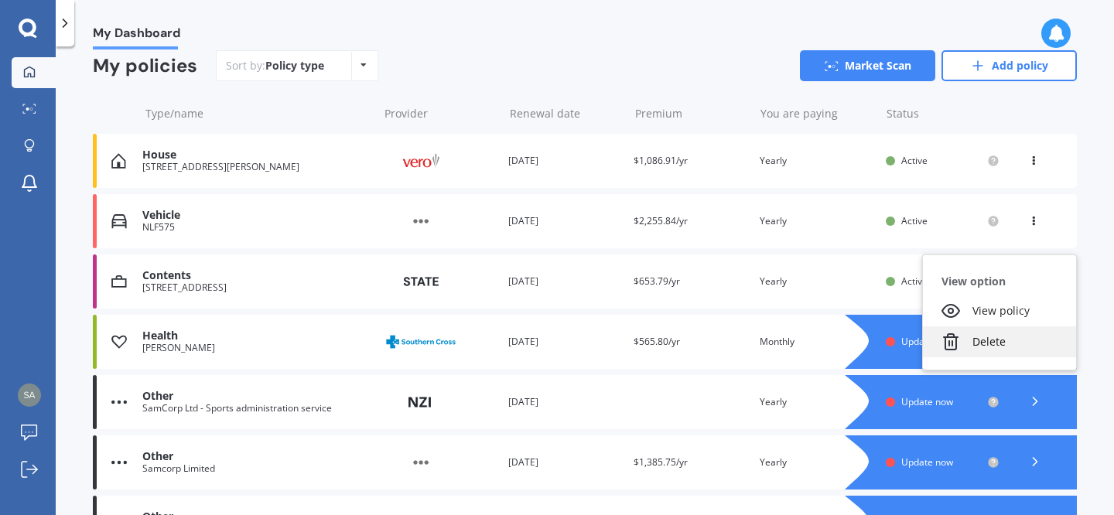
click at [990, 346] on div "Delete" at bounding box center [999, 342] width 153 height 31
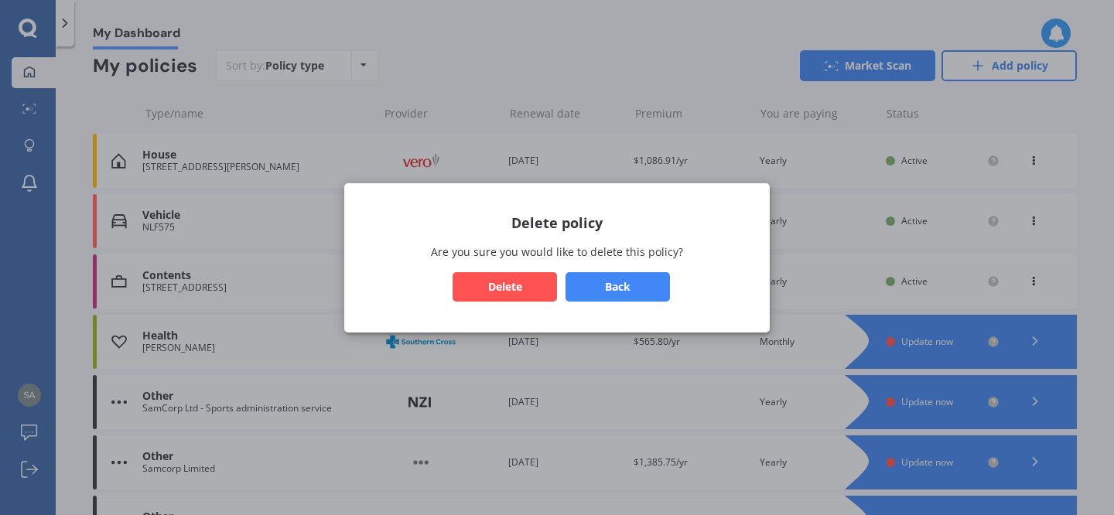
click at [515, 284] on button "Delete" at bounding box center [505, 286] width 104 height 29
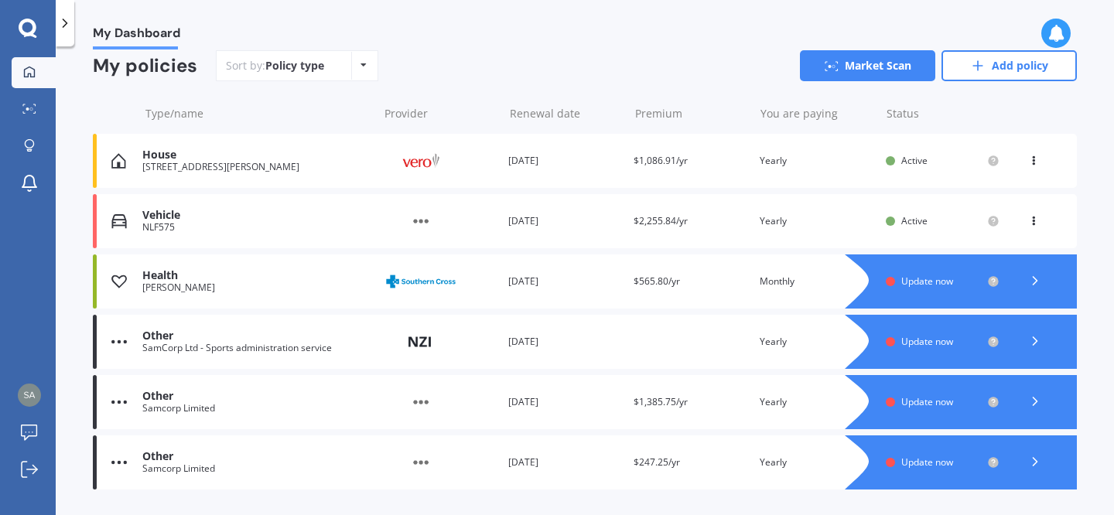
click at [925, 278] on span "Update now" at bounding box center [928, 281] width 52 height 13
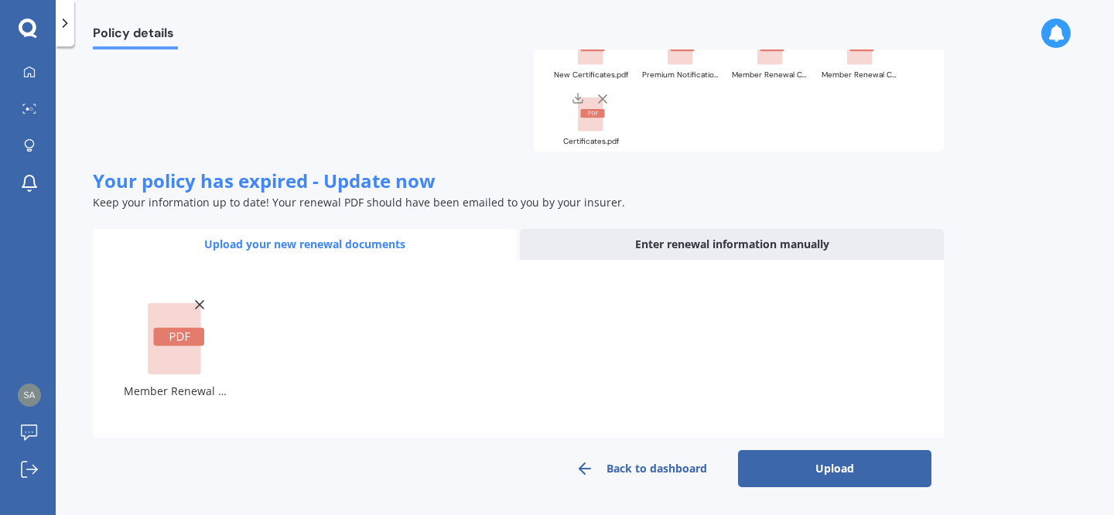
scroll to position [240, 0]
click at [806, 470] on button "Upload" at bounding box center [834, 468] width 193 height 37
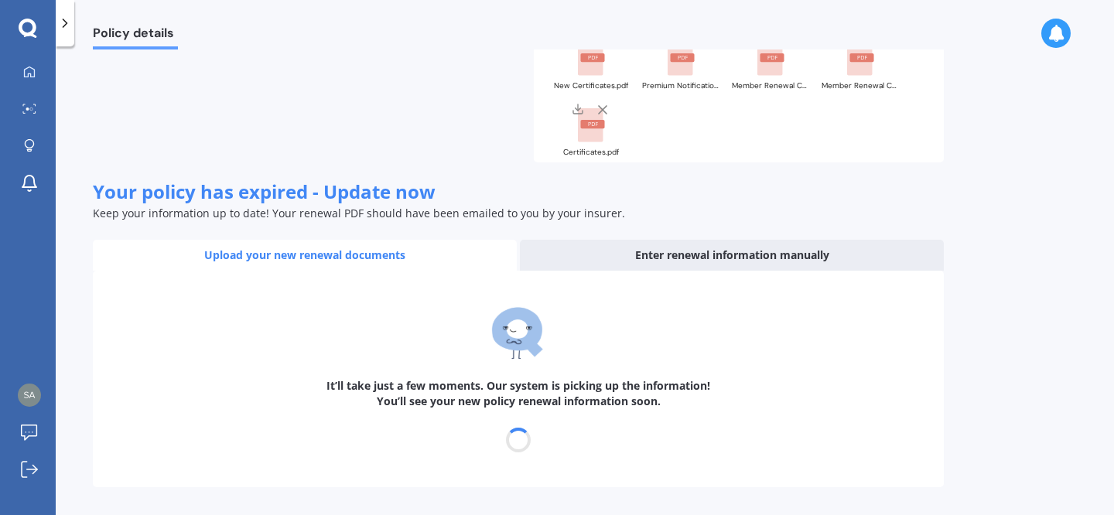
scroll to position [229, 0]
select select "01"
select select "10"
select select "2026"
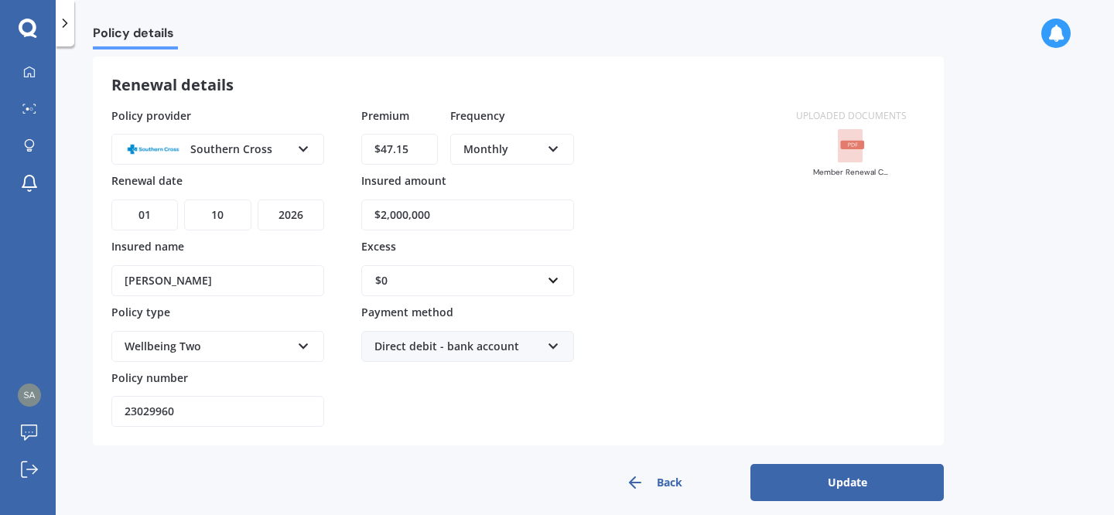
scroll to position [86, 0]
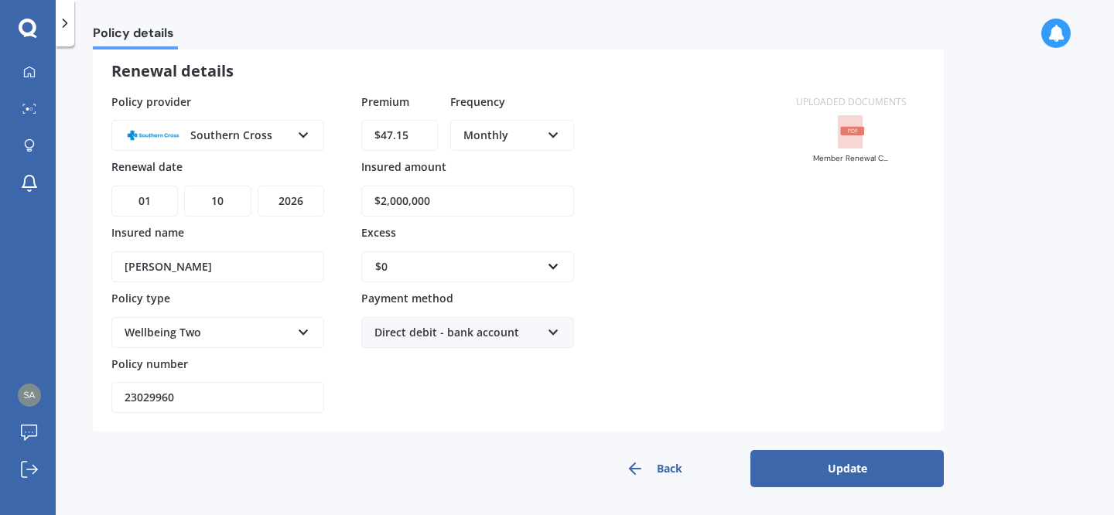
click at [819, 470] on button "Update" at bounding box center [847, 468] width 193 height 37
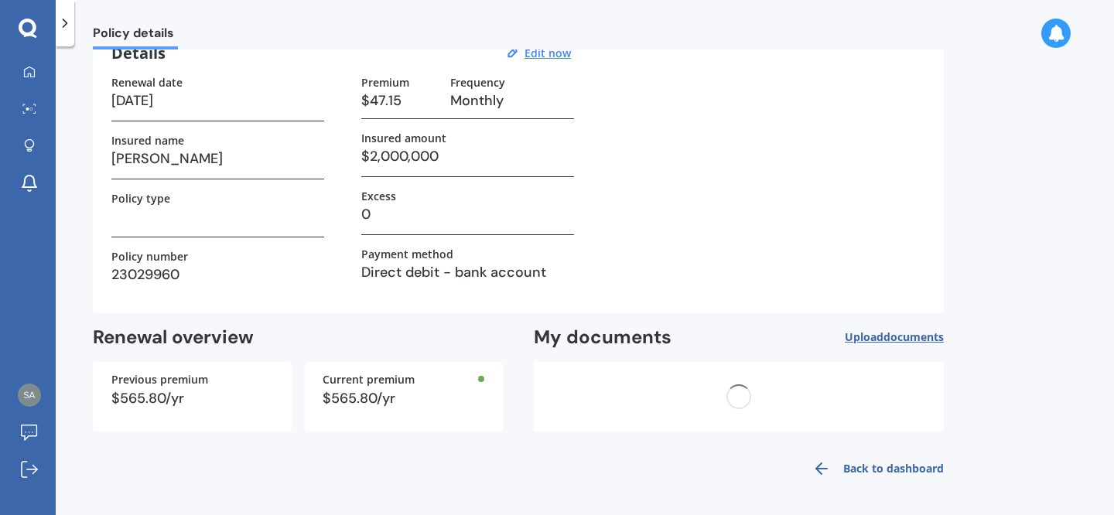
scroll to position [0, 0]
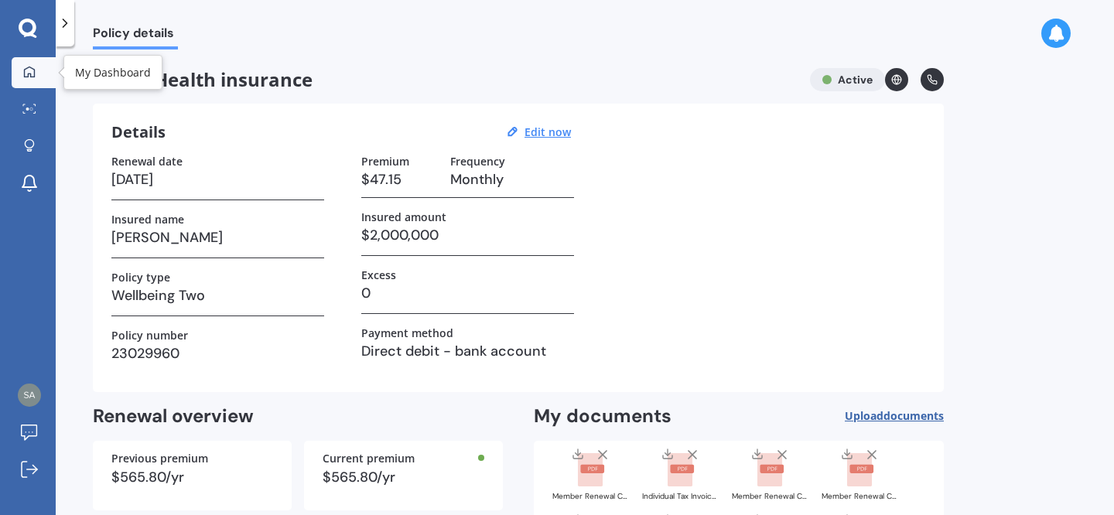
click at [24, 64] on link "My Dashboard" at bounding box center [34, 72] width 44 height 31
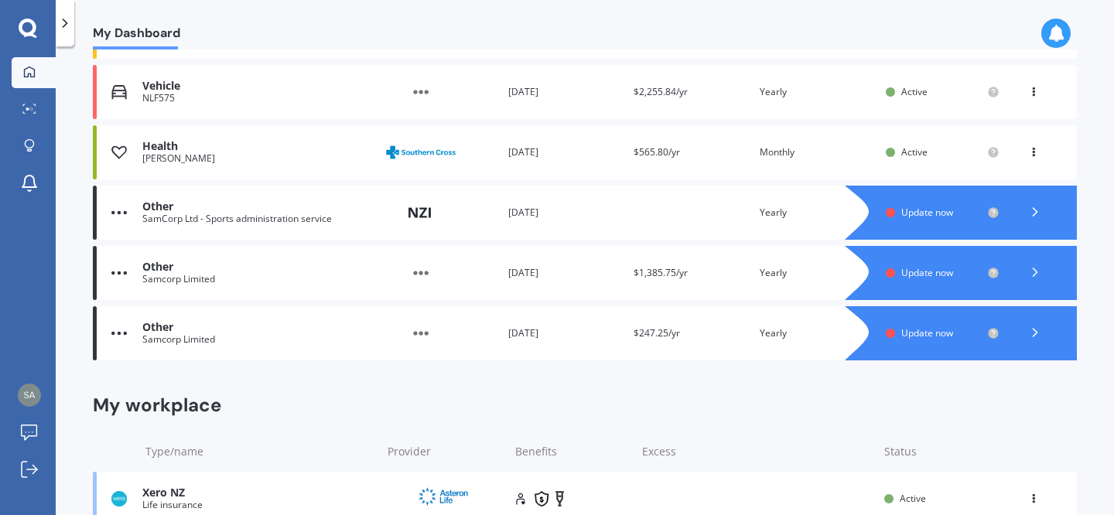
scroll to position [276, 0]
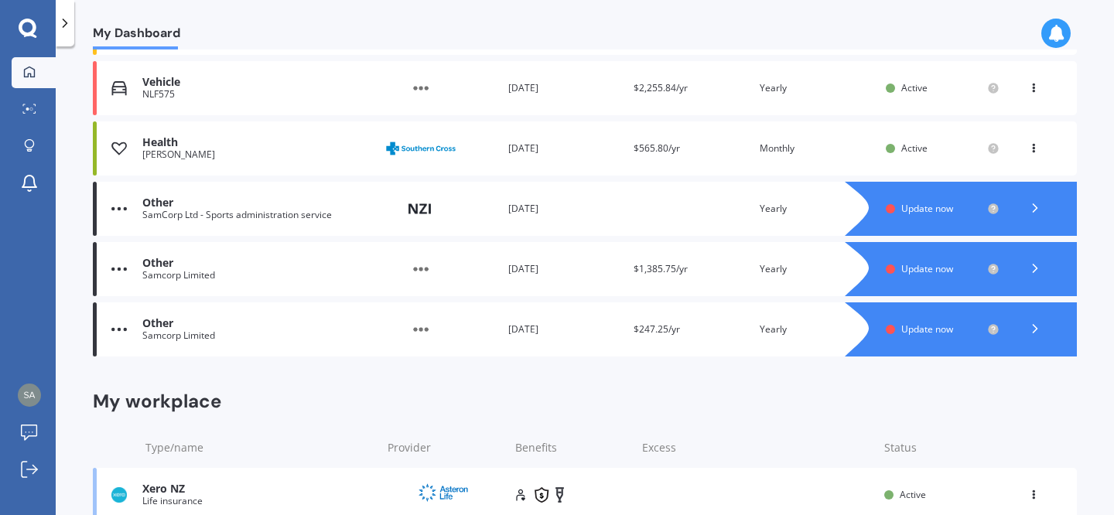
click at [1034, 212] on polyline at bounding box center [1036, 208] width 4 height 8
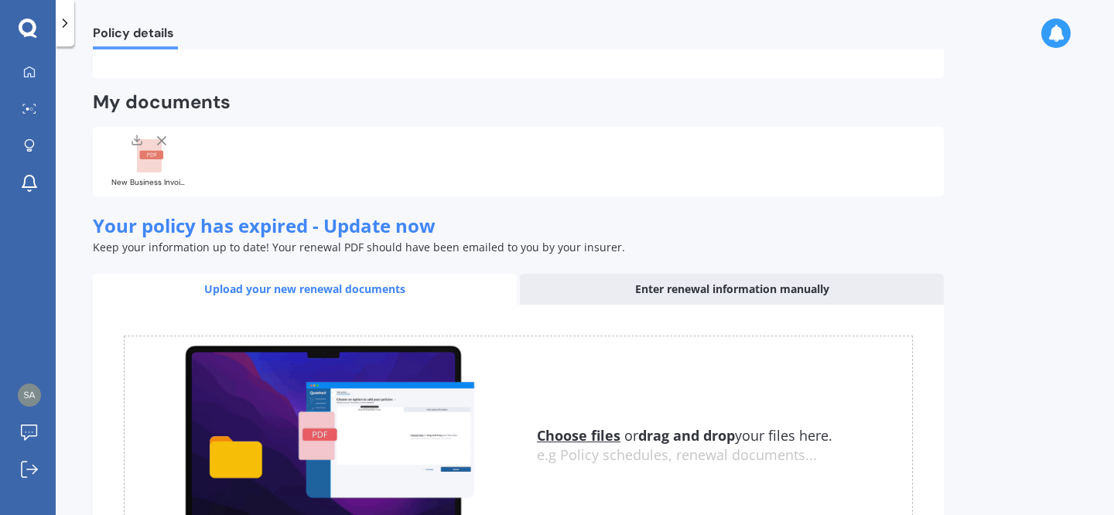
scroll to position [518, 0]
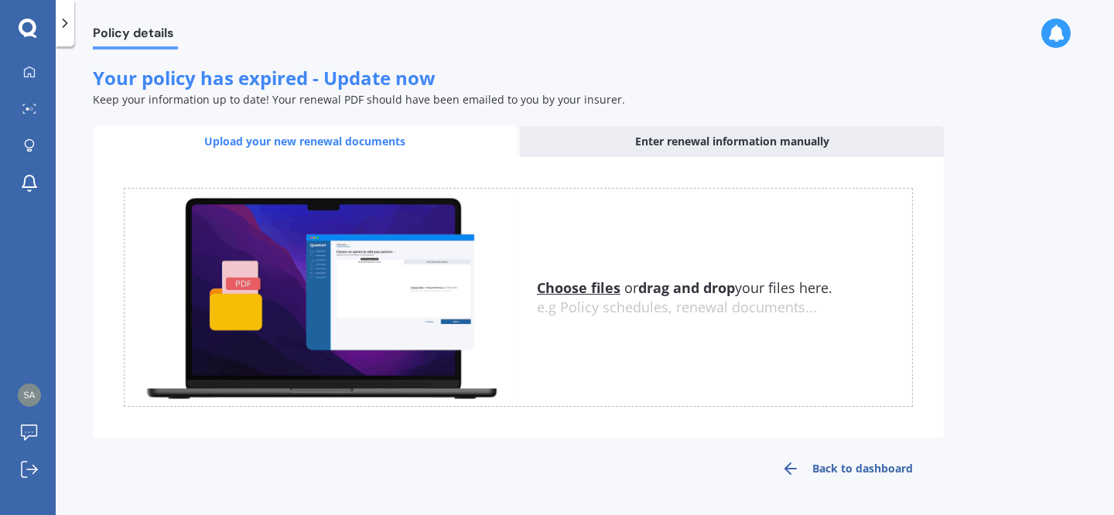
click at [654, 141] on div "Enter renewal information manually" at bounding box center [732, 141] width 424 height 31
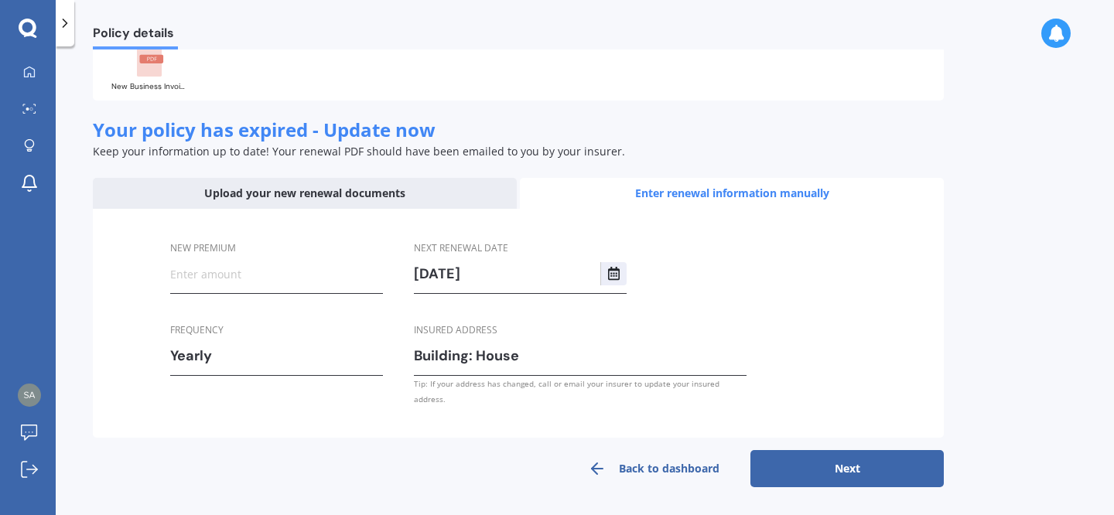
scroll to position [451, 0]
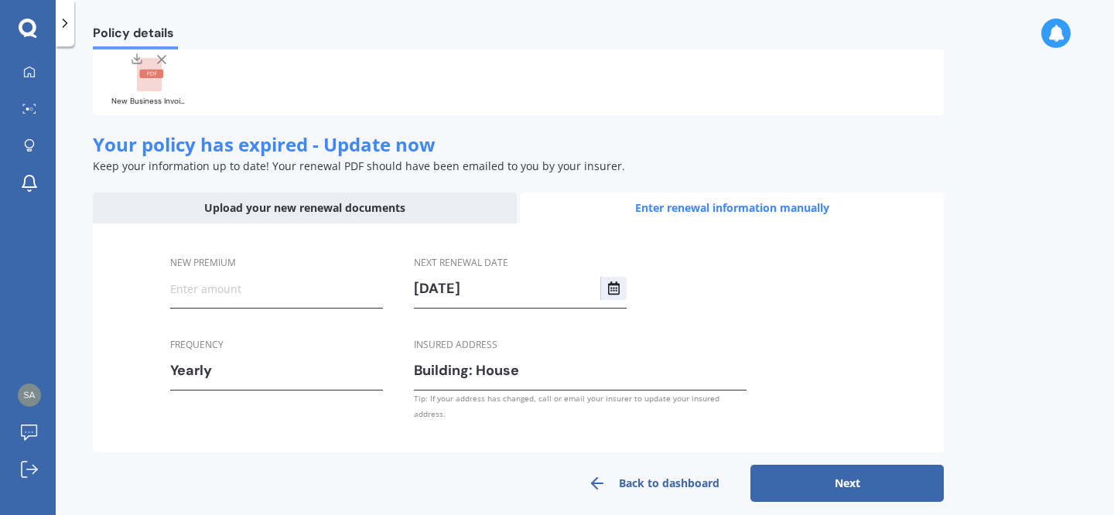
click at [231, 288] on input "New premium" at bounding box center [276, 288] width 213 height 23
type input "$5.00"
click at [797, 467] on button "Next" at bounding box center [847, 483] width 193 height 37
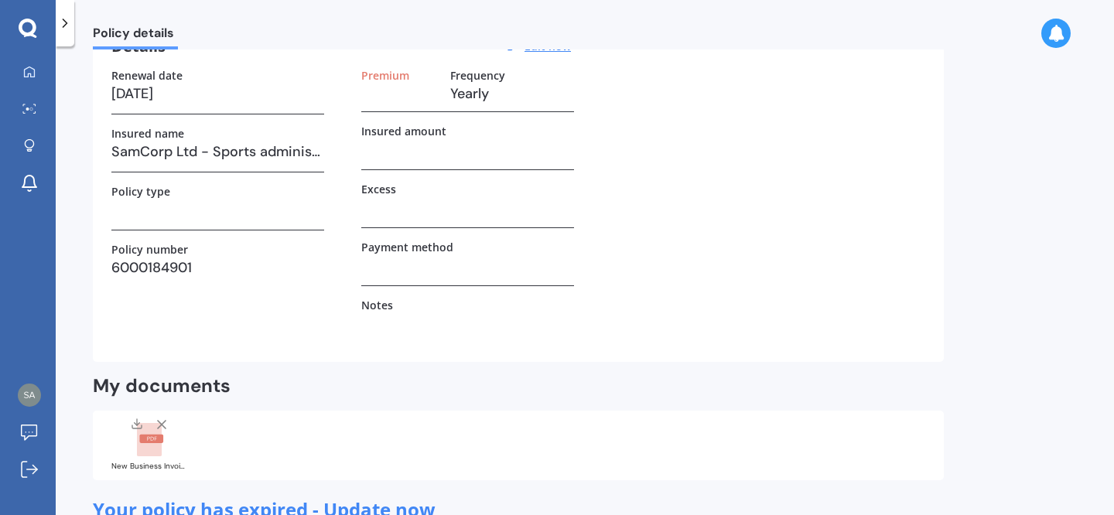
select select "22"
select select "01"
select select "2026"
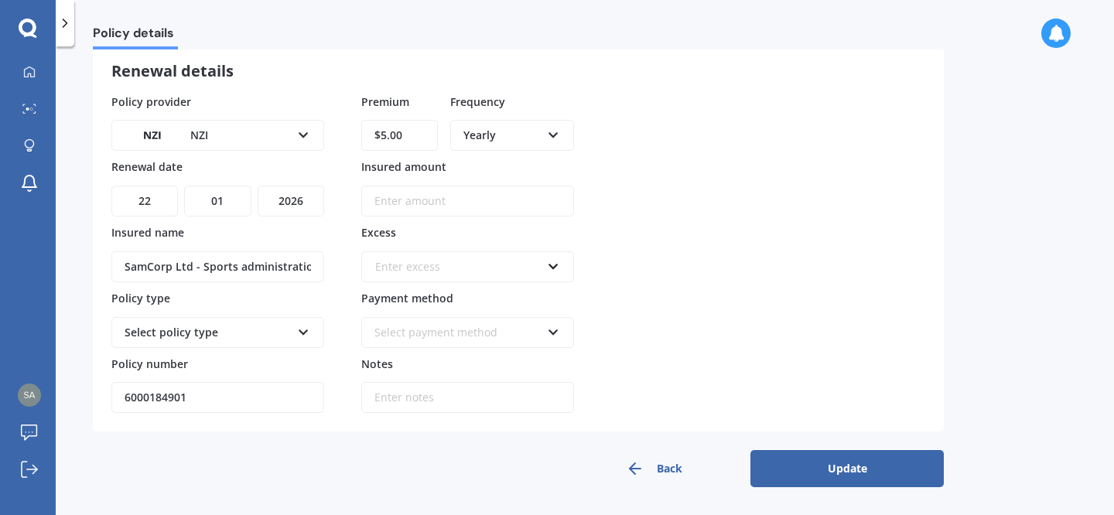
click at [797, 467] on button "Update" at bounding box center [847, 468] width 193 height 37
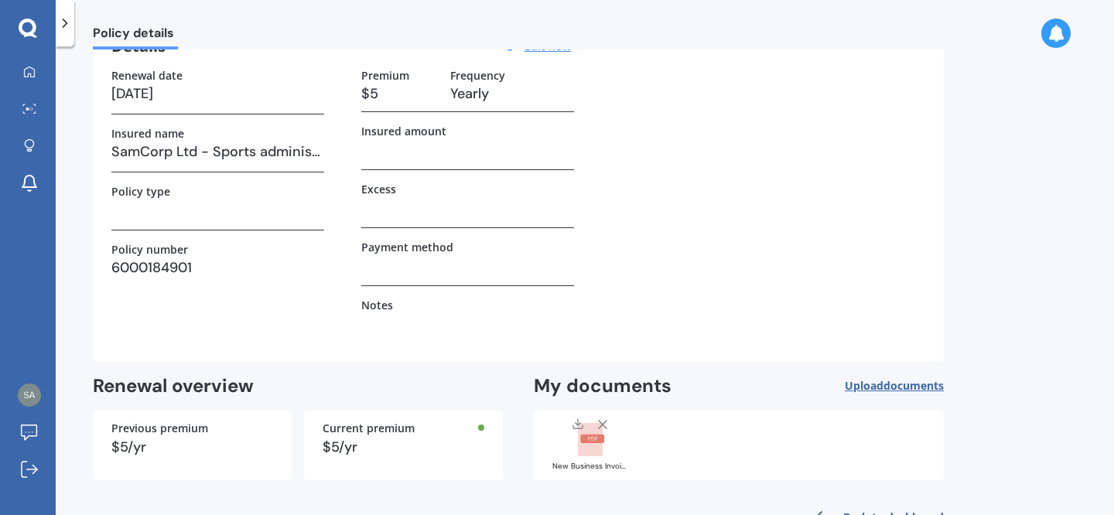
scroll to position [0, 0]
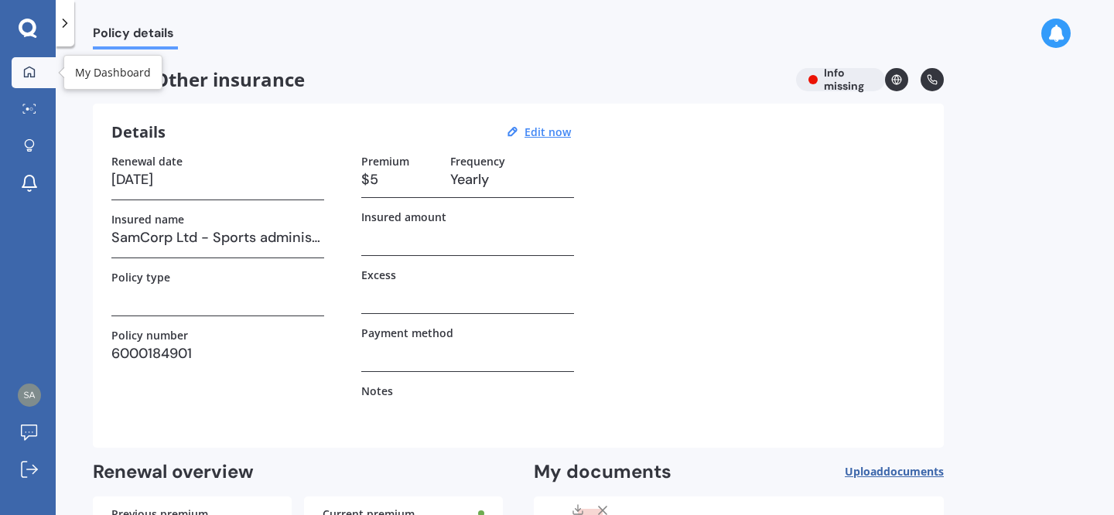
click at [27, 67] on icon at bounding box center [29, 71] width 11 height 11
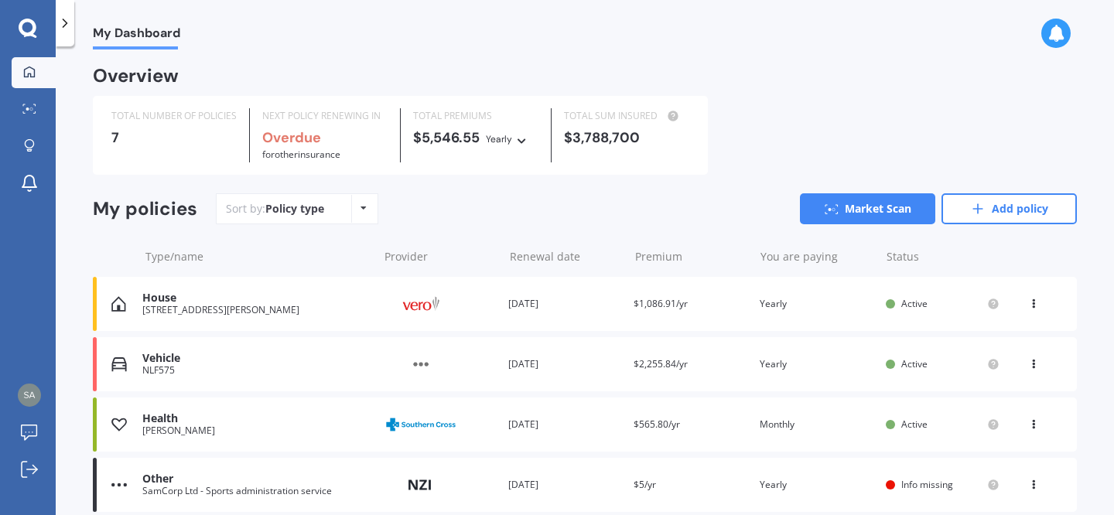
scroll to position [208, 0]
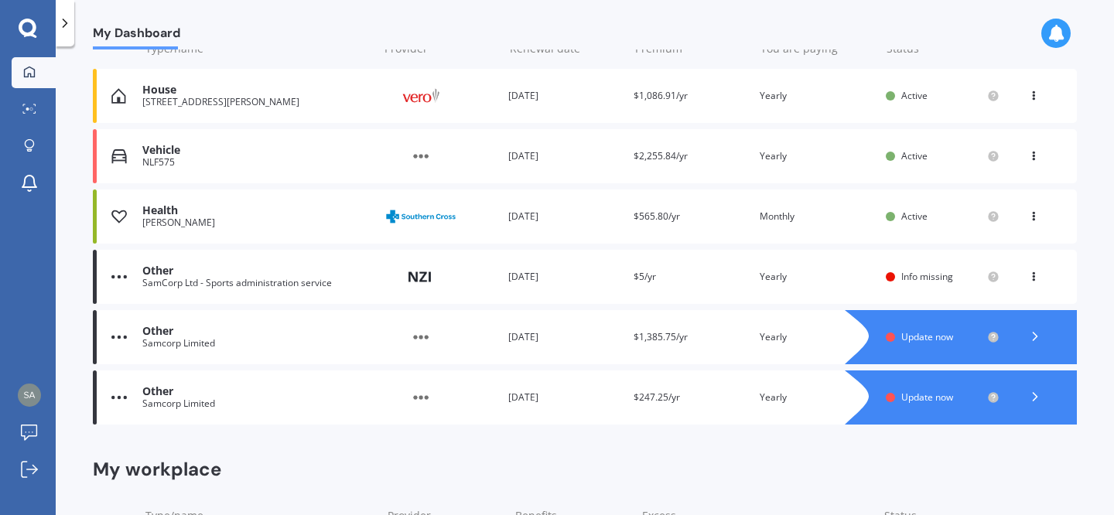
click at [1037, 276] on div "View option View policy Delete" at bounding box center [1035, 276] width 46 height 15
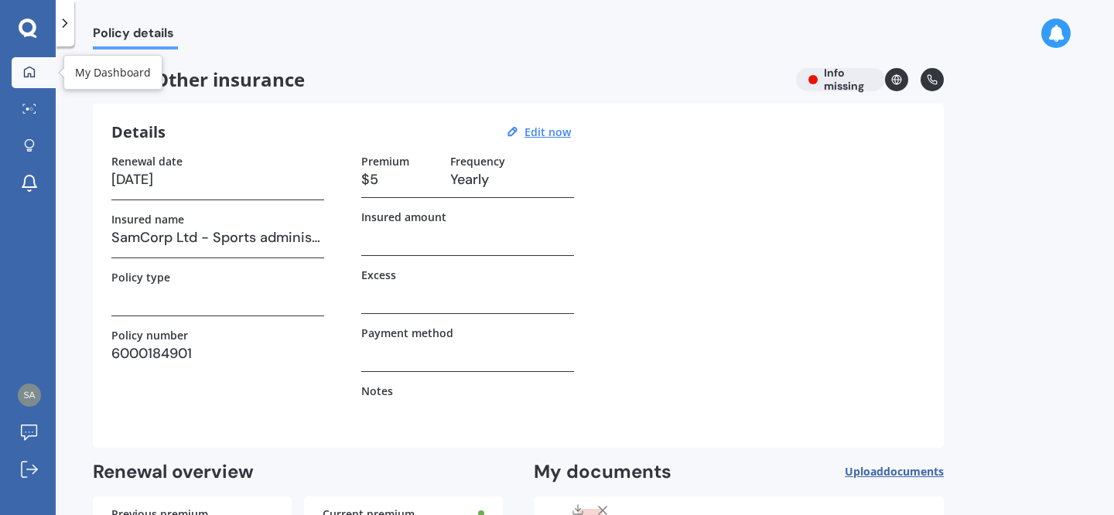
click at [31, 84] on link "My Dashboard" at bounding box center [34, 72] width 44 height 31
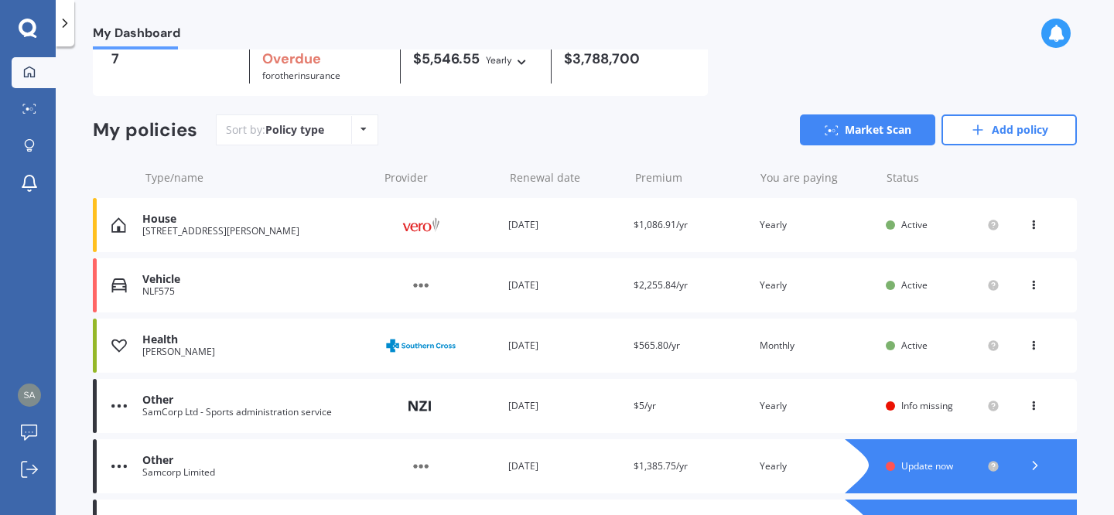
scroll to position [100, 0]
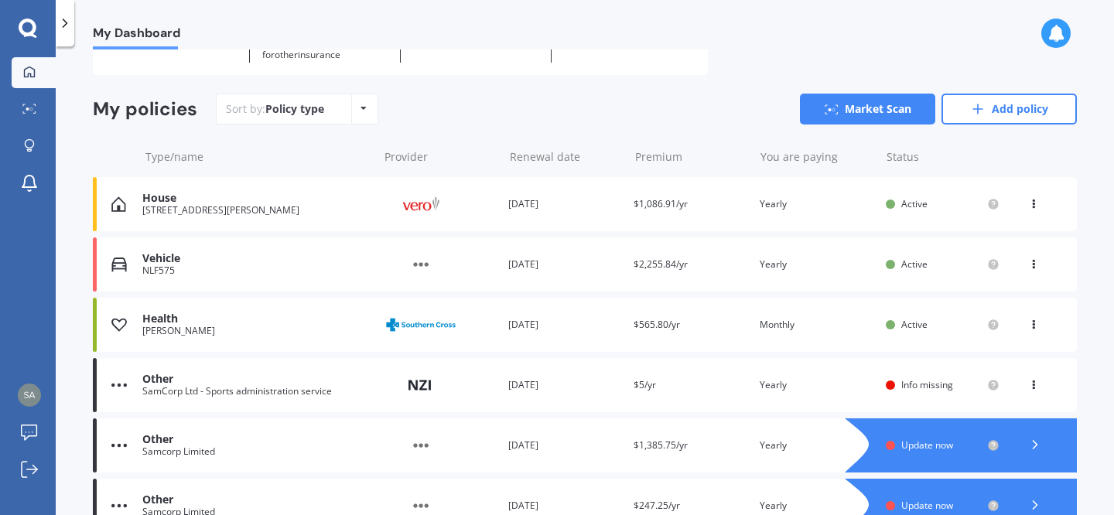
click at [1028, 384] on icon at bounding box center [1033, 382] width 11 height 9
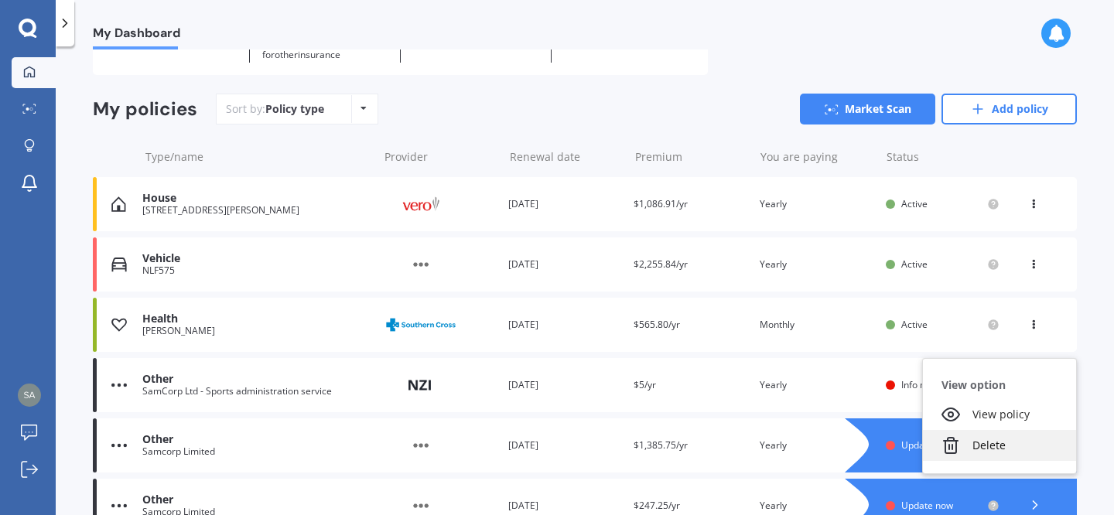
click at [992, 439] on div "Delete" at bounding box center [999, 445] width 153 height 31
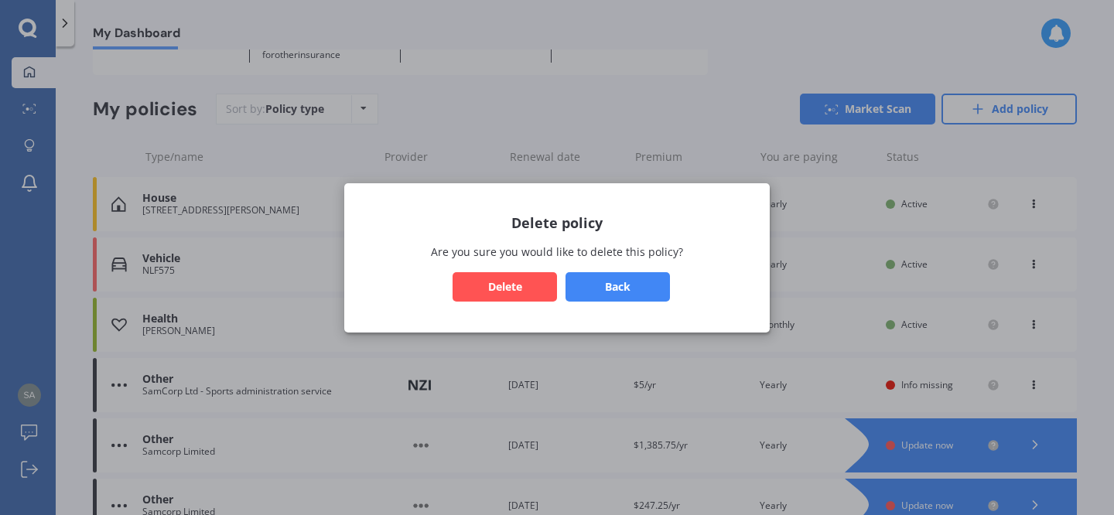
click at [517, 287] on button "Delete" at bounding box center [505, 286] width 104 height 29
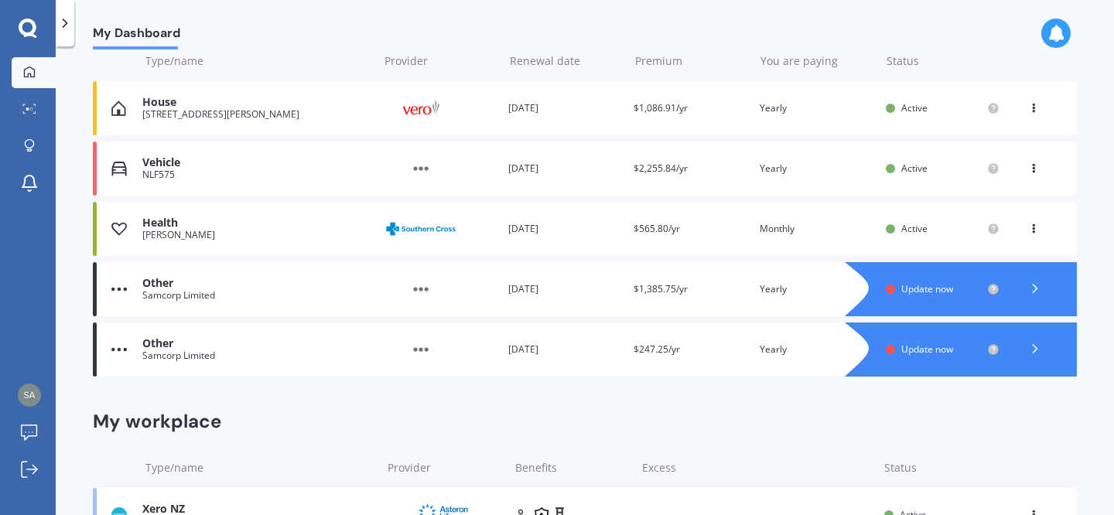
scroll to position [203, 0]
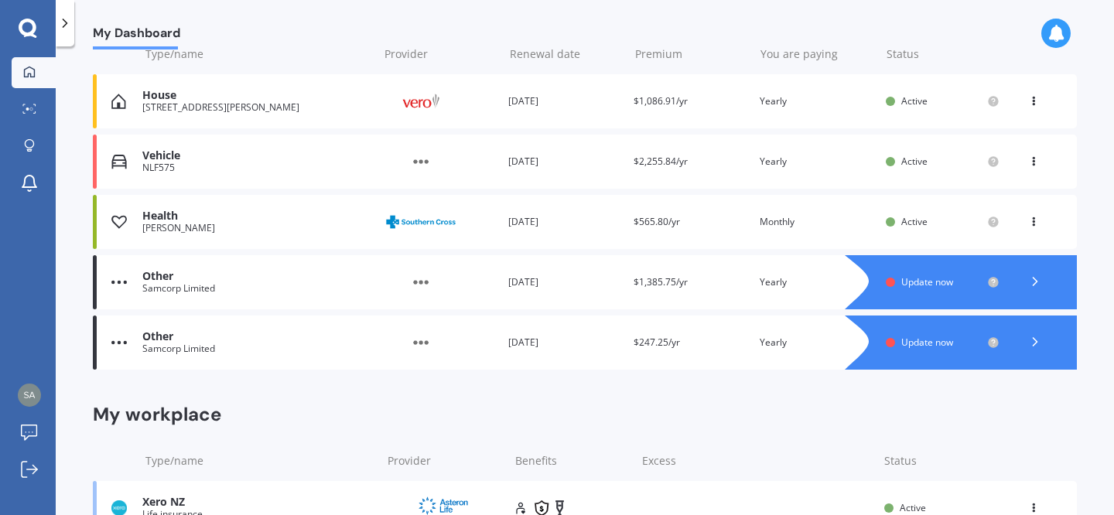
click at [1028, 289] on icon at bounding box center [1035, 281] width 15 height 15
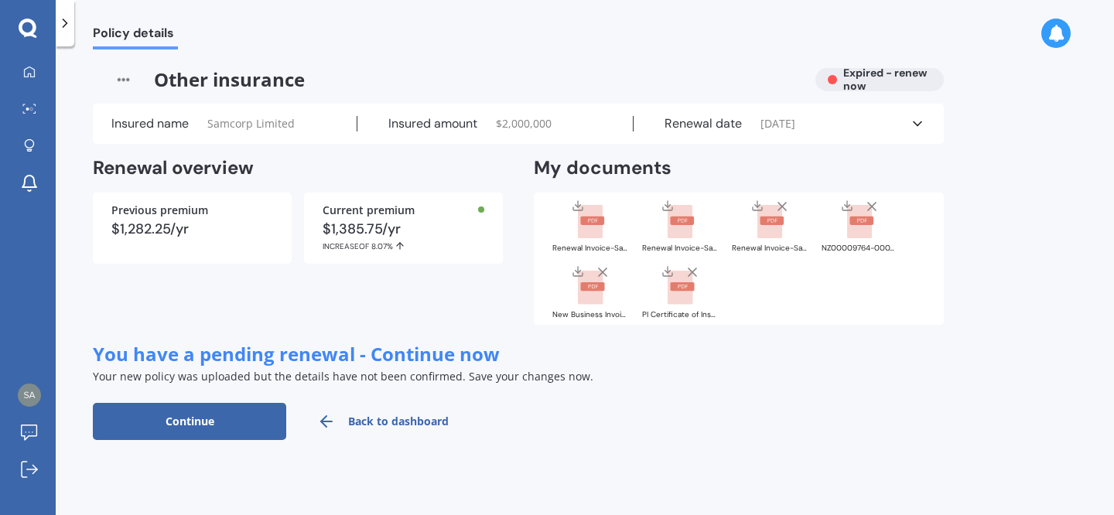
click at [265, 409] on button "Continue" at bounding box center [189, 421] width 193 height 37
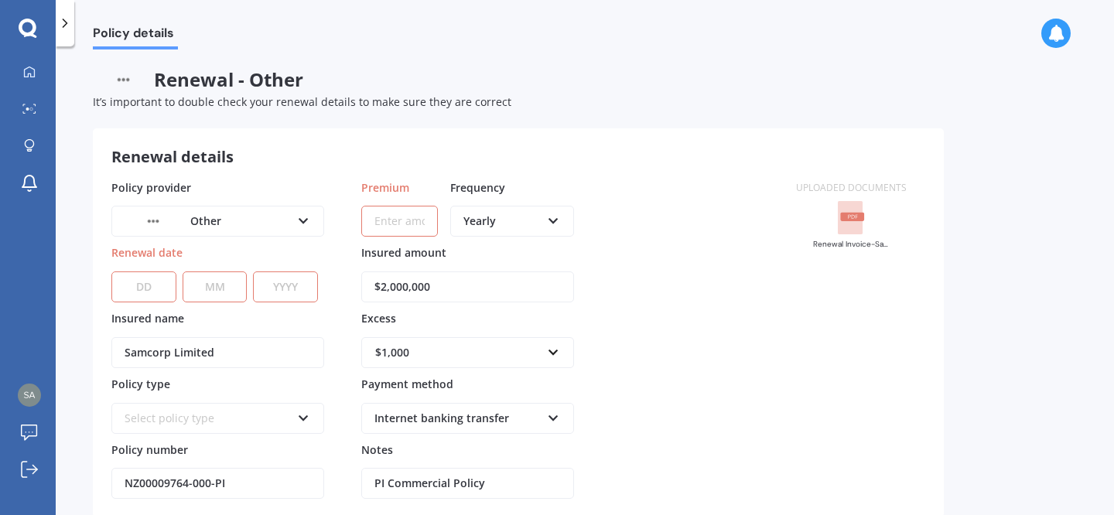
click at [140, 286] on select "DD 01 02 03 04 05 06 07 08 09 10 11 12 13 14 15 16 17 18 19 20 21 22 23 24 25 2…" at bounding box center [143, 287] width 65 height 31
select select "01"
click at [111, 272] on select "DD 01 02 03 04 05 06 07 08 09 10 11 12 13 14 15 16 17 18 19 20 21 22 23 24 25 2…" at bounding box center [143, 287] width 65 height 31
click at [210, 296] on select "MM 01 02 03 04 05 06 07 08 09 10 11 12" at bounding box center [215, 287] width 65 height 31
select select "04"
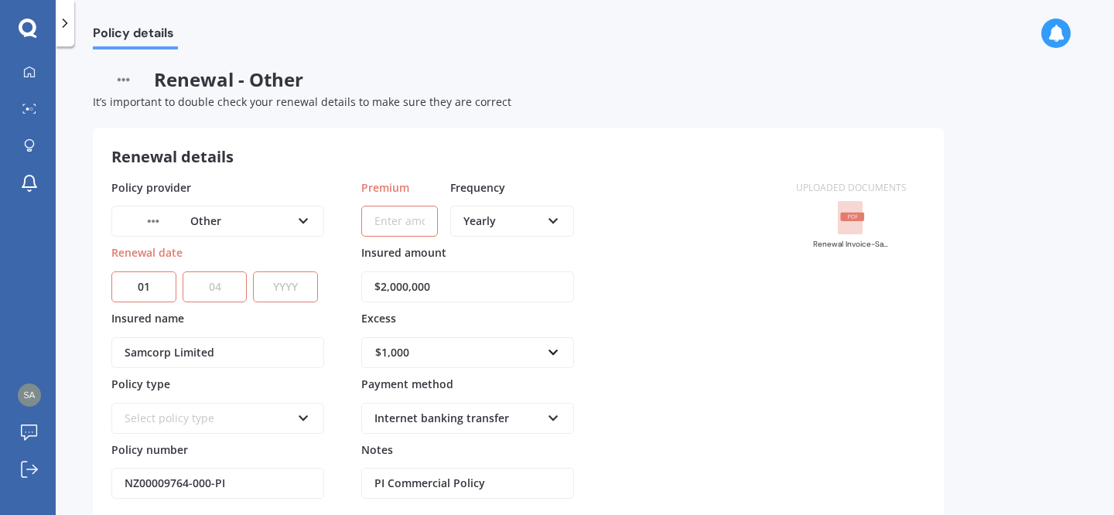
click at [183, 272] on select "MM 01 02 03 04 05 06 07 08 09 10 11 12" at bounding box center [215, 287] width 65 height 31
click at [282, 289] on select "YYYY 2027 2026 2025 2024 2023 2022 2021 2020 2019 2018 2017 2016 2015 2014 2013…" at bounding box center [285, 287] width 65 height 31
select select "2026"
click at [253, 272] on select "YYYY 2027 2026 2025 2024 2023 2022 2021 2020 2019 2018 2017 2016 2015 2014 2013…" at bounding box center [285, 287] width 65 height 31
click at [405, 224] on input "Premium" at bounding box center [399, 221] width 77 height 31
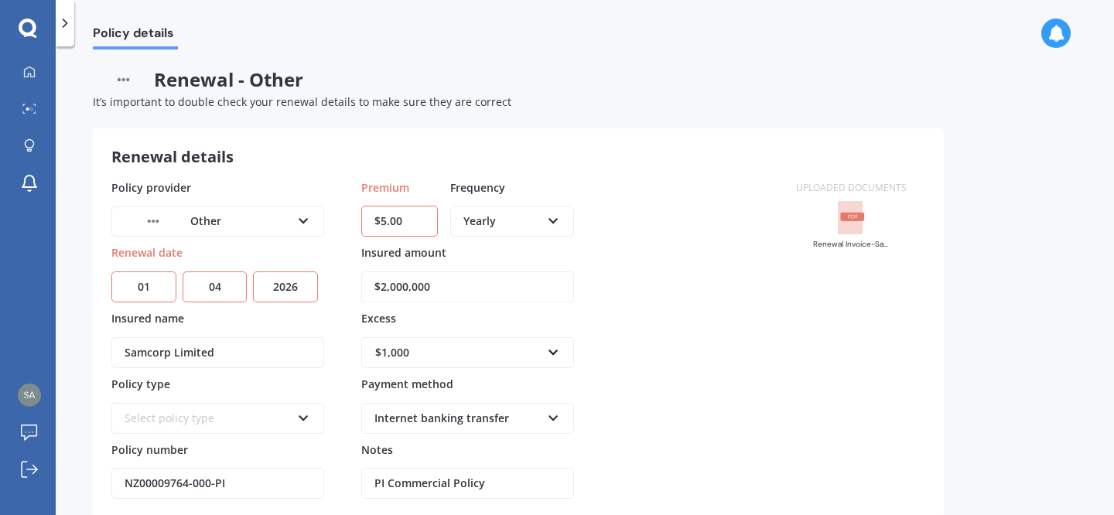
type input "$5.00"
click at [776, 373] on div "Policy provider Other AA AMI AMP ANZ Allianz Partners Ando Assurant BNZ Co-Oper…" at bounding box center [444, 340] width 666 height 320
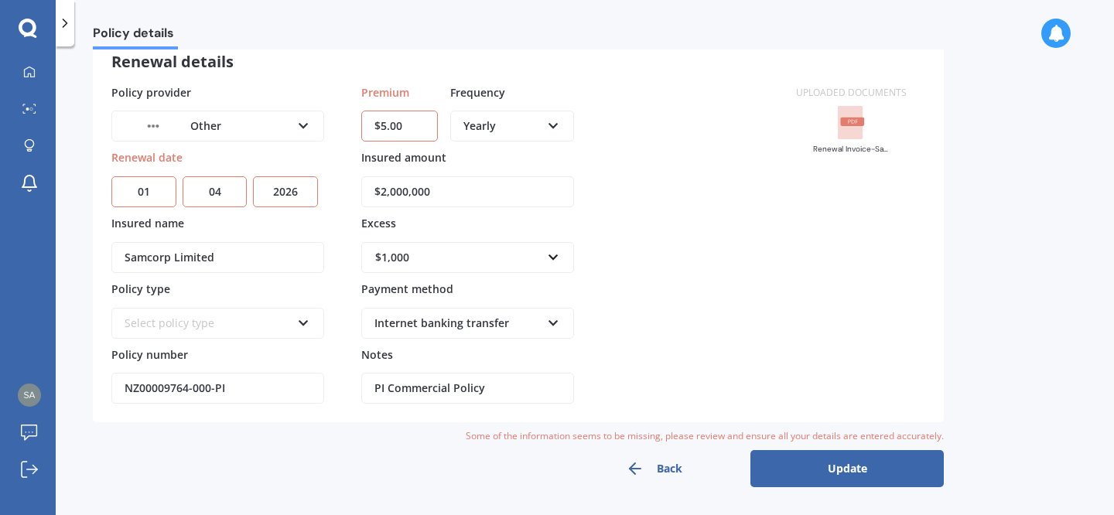
click at [833, 462] on button "Update" at bounding box center [847, 468] width 193 height 37
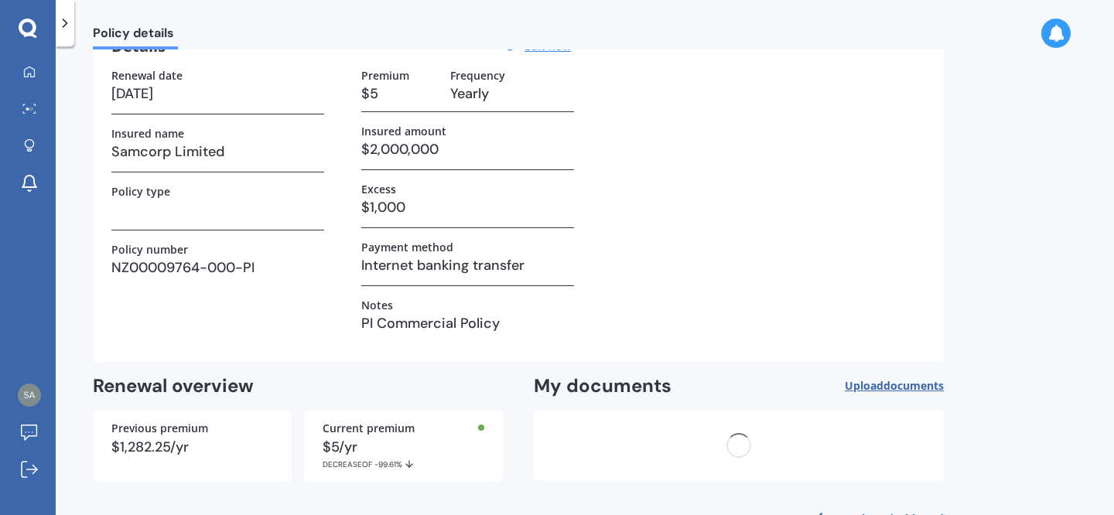
scroll to position [0, 0]
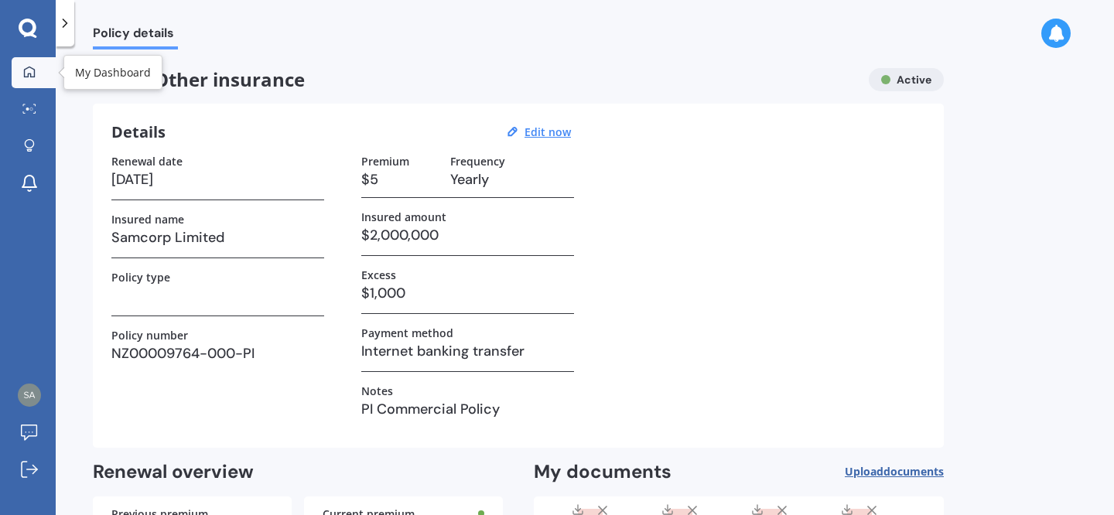
click at [29, 80] on link "My Dashboard" at bounding box center [34, 72] width 44 height 31
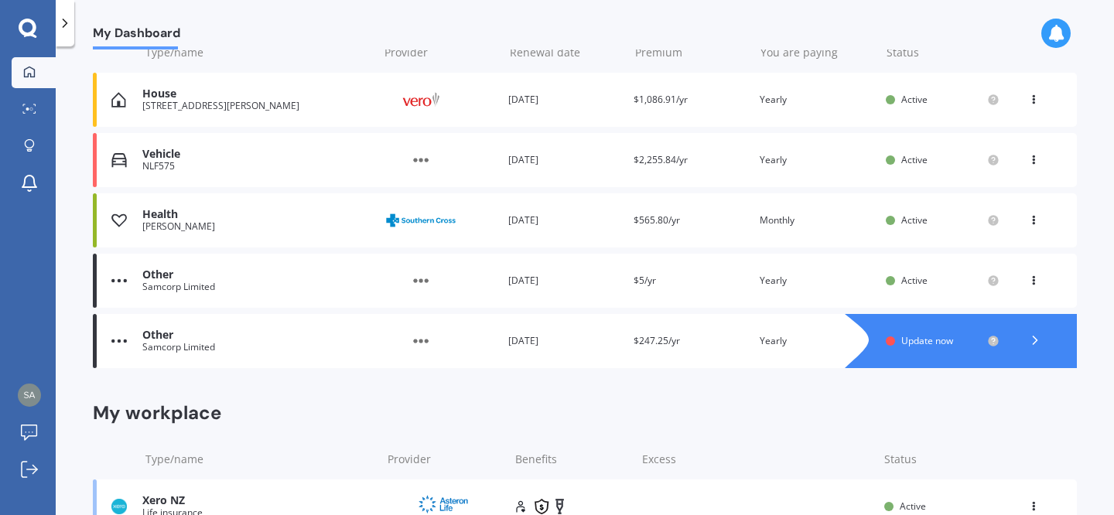
scroll to position [205, 0]
click at [1029, 279] on icon at bounding box center [1033, 276] width 11 height 9
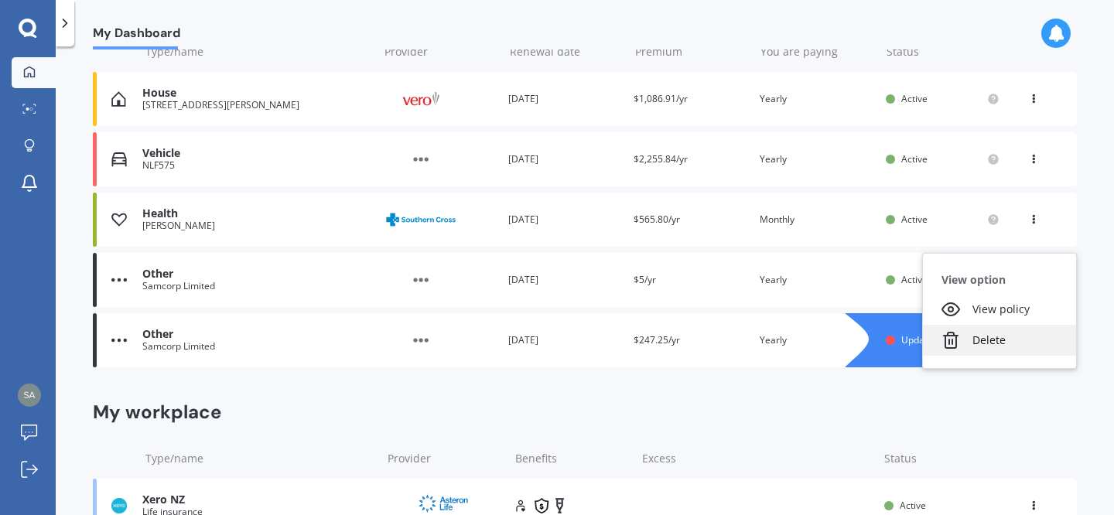
click at [987, 341] on div "Delete" at bounding box center [999, 340] width 153 height 31
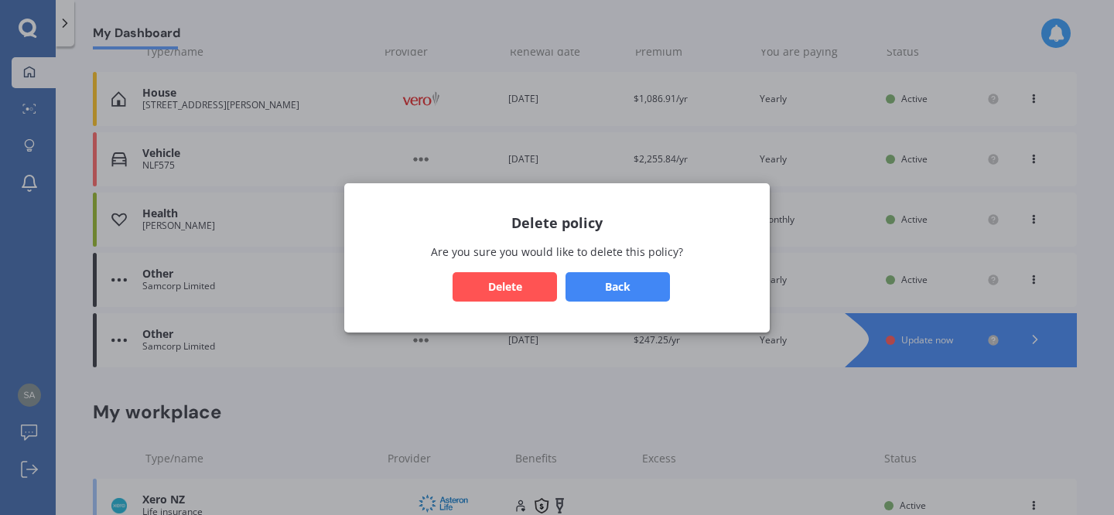
click at [498, 299] on button "Delete" at bounding box center [505, 286] width 104 height 29
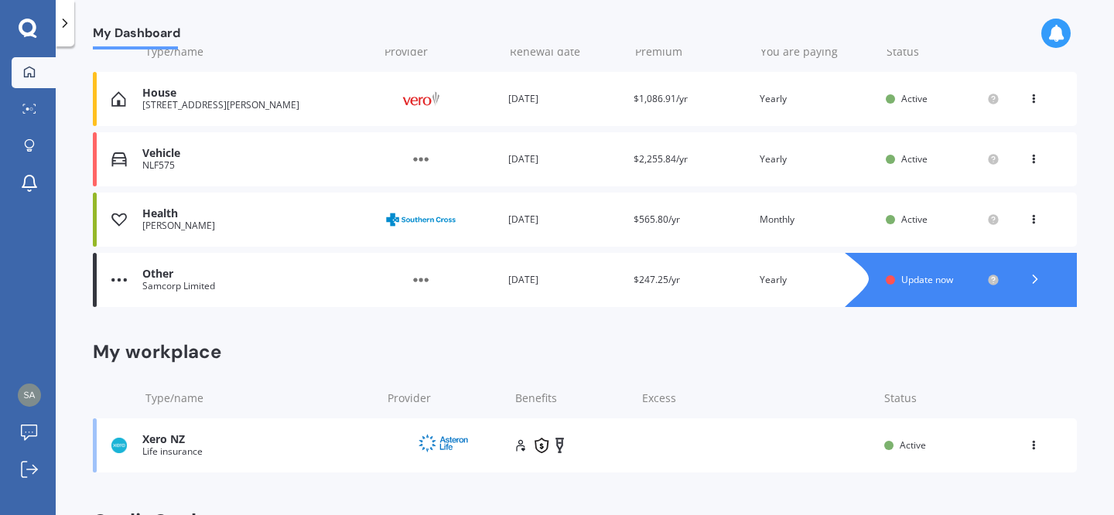
click at [1034, 283] on polyline at bounding box center [1036, 279] width 4 height 8
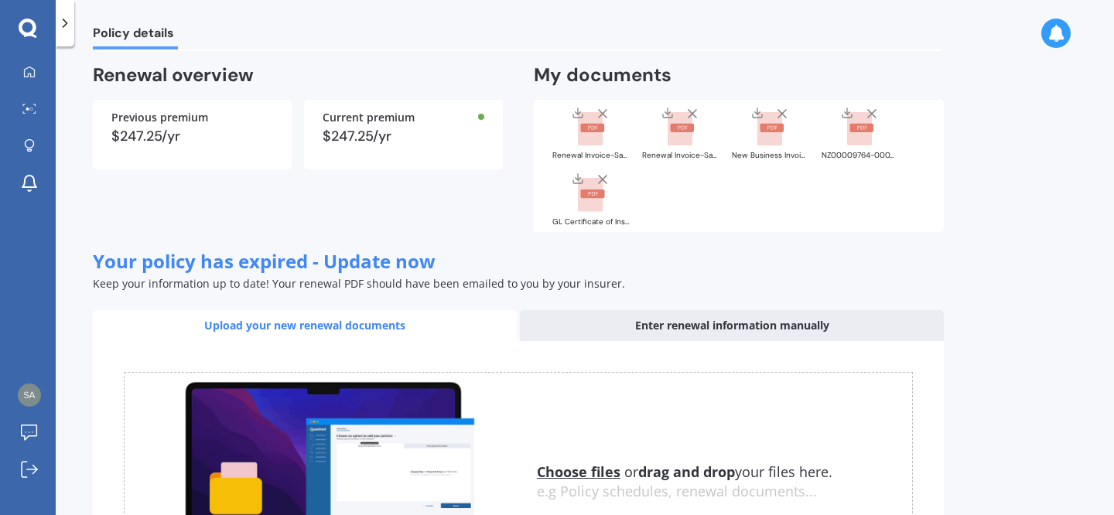
click at [672, 325] on div "Enter renewal information manually" at bounding box center [732, 325] width 424 height 31
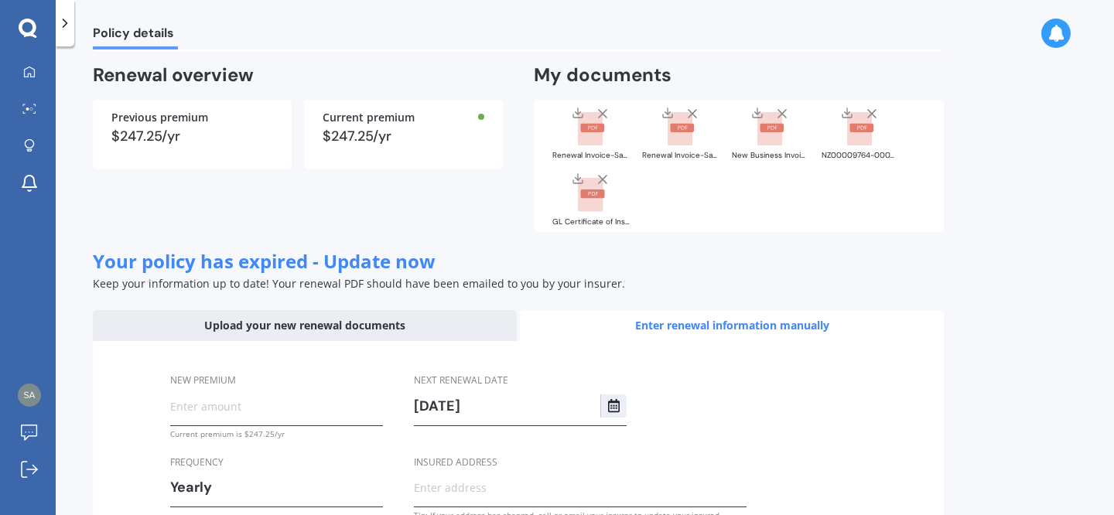
scroll to position [210, 0]
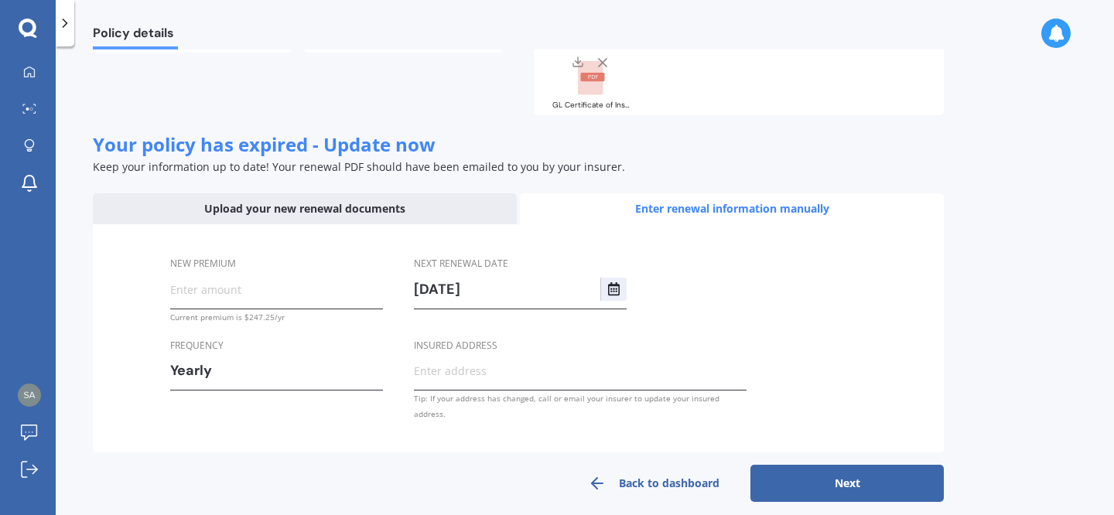
click at [240, 293] on input "New premium" at bounding box center [276, 289] width 213 height 23
type input "$5.00"
type input "$247.25"
click at [859, 472] on button "Next" at bounding box center [847, 483] width 193 height 37
select select "22"
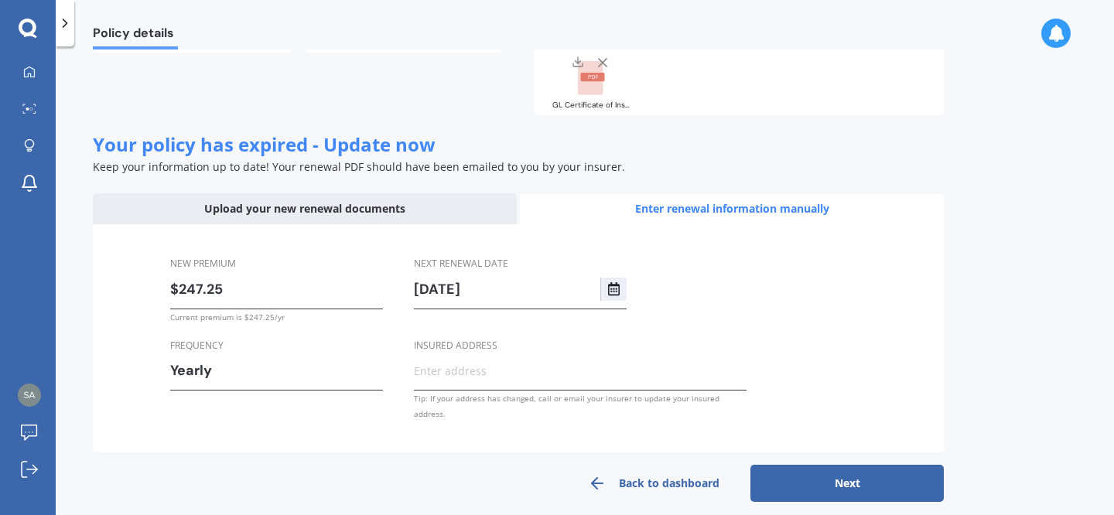
select select "07"
select select "2026"
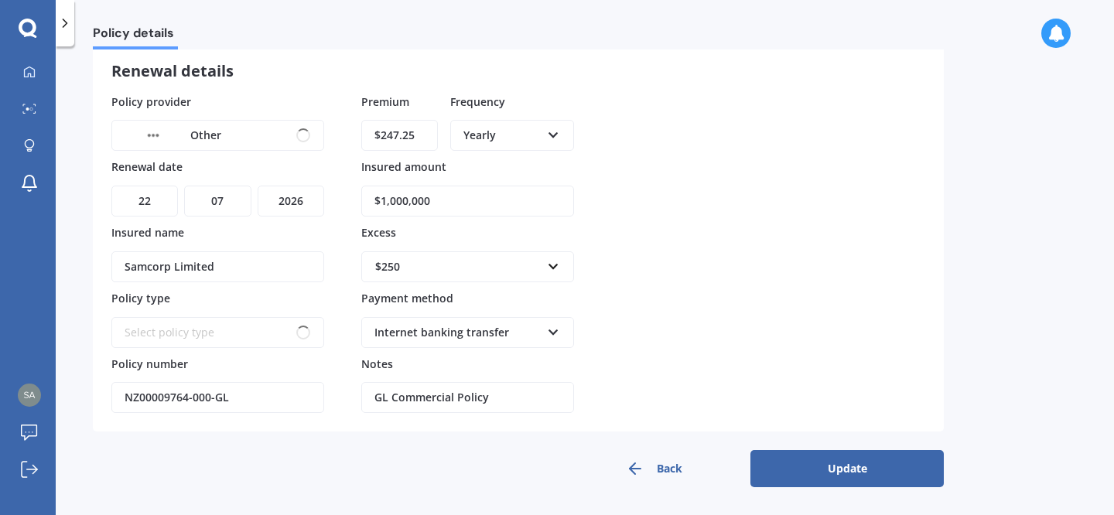
scroll to position [86, 0]
click at [813, 467] on button "Update" at bounding box center [847, 468] width 193 height 37
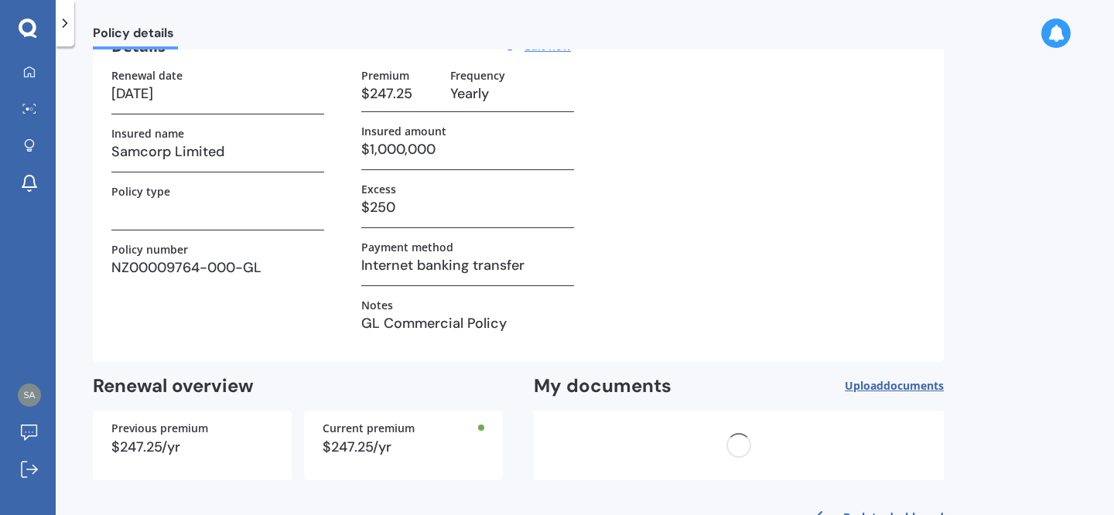
scroll to position [0, 0]
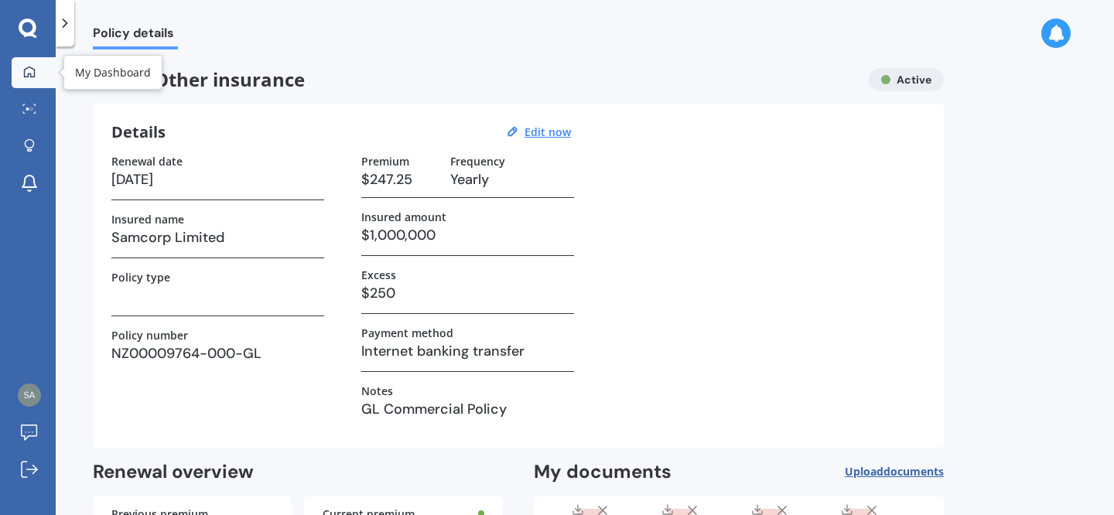
click at [26, 74] on icon at bounding box center [29, 72] width 12 height 12
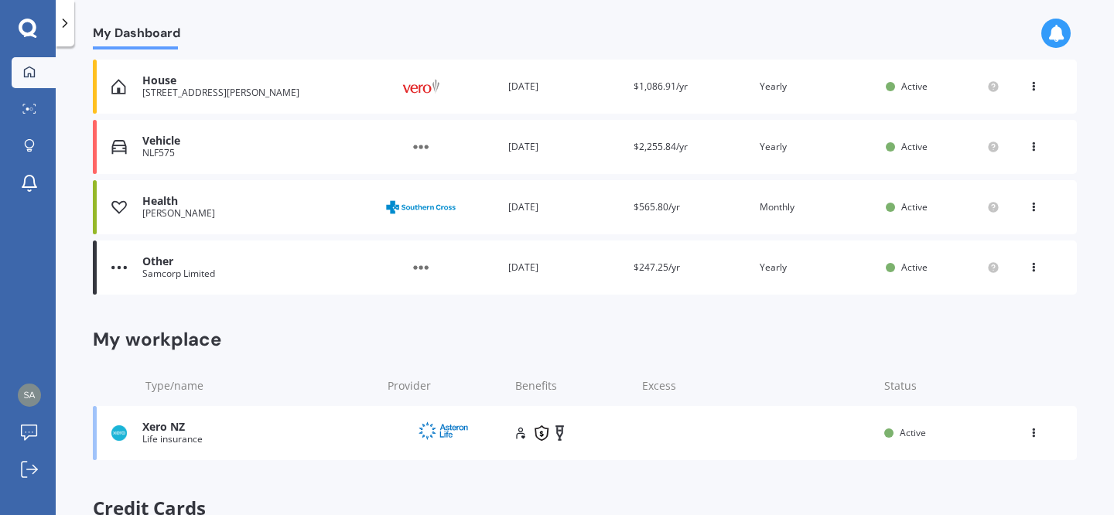
scroll to position [255, 0]
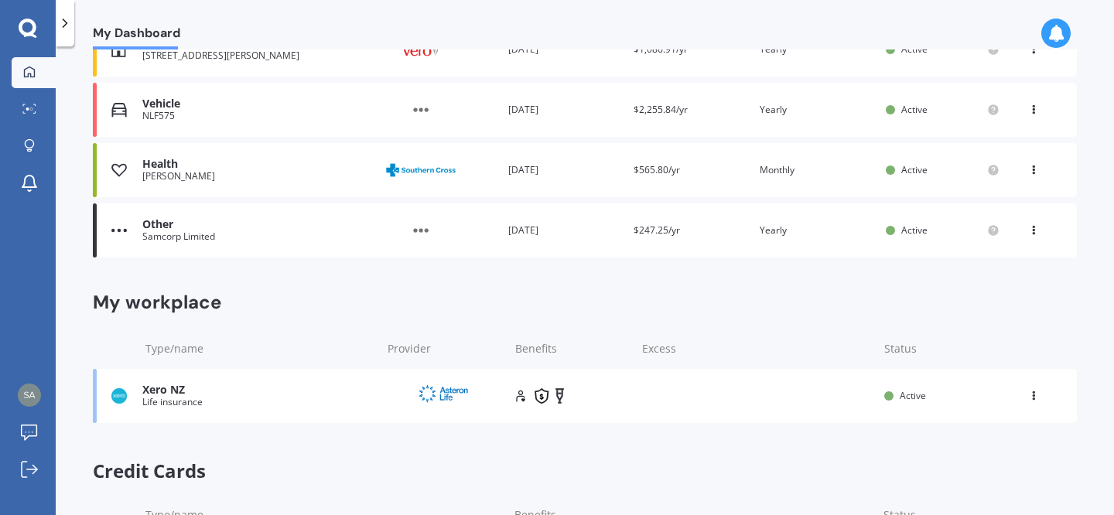
click at [1029, 229] on icon at bounding box center [1033, 227] width 11 height 9
click at [997, 294] on div "Delete" at bounding box center [999, 290] width 153 height 31
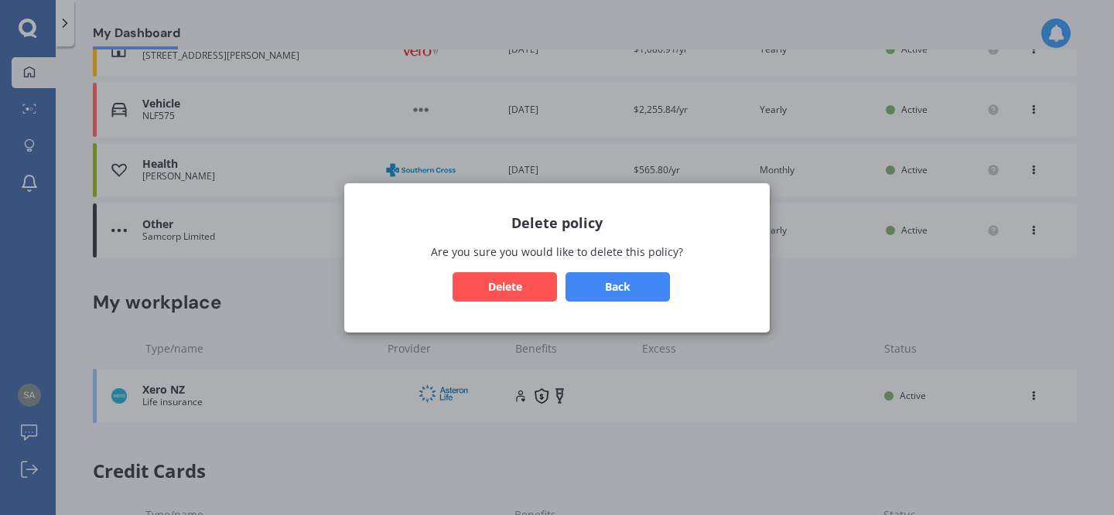
click at [530, 290] on button "Delete" at bounding box center [505, 286] width 104 height 29
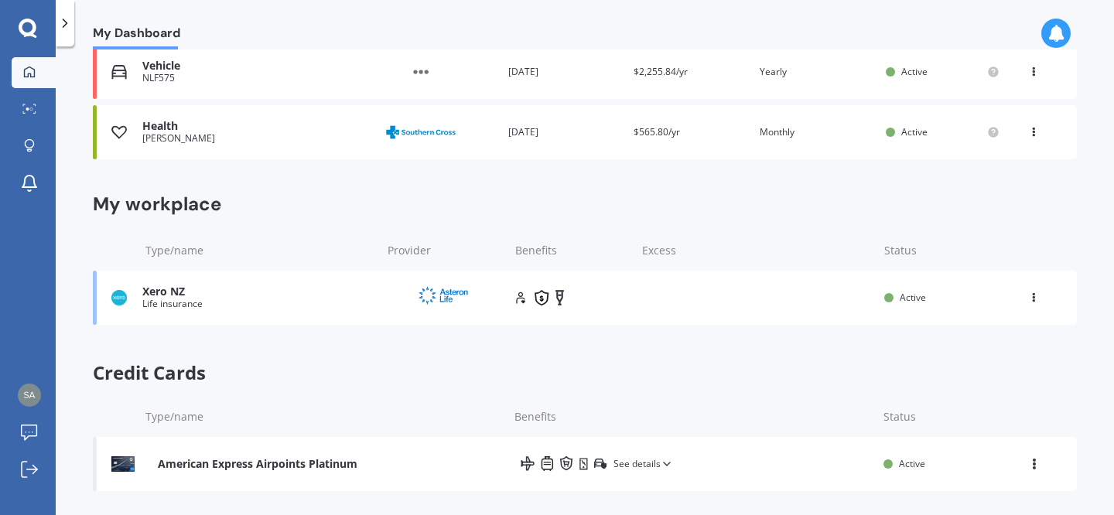
scroll to position [303, 0]
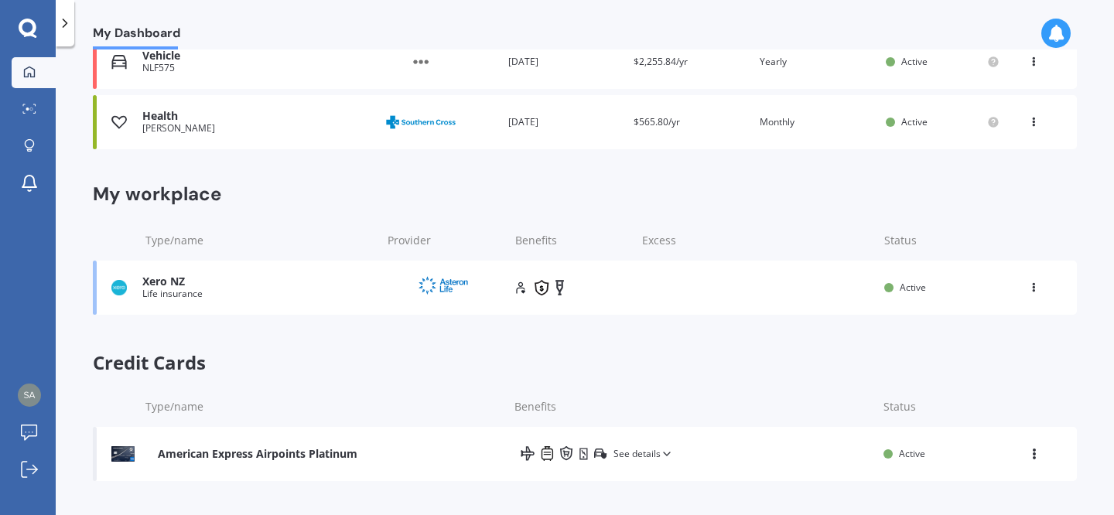
click at [1028, 457] on icon at bounding box center [1034, 451] width 13 height 11
click at [1014, 384] on div "Credit Cards Type/name Benefits Status American Express Airpoints Platinum See …" at bounding box center [585, 419] width 984 height 135
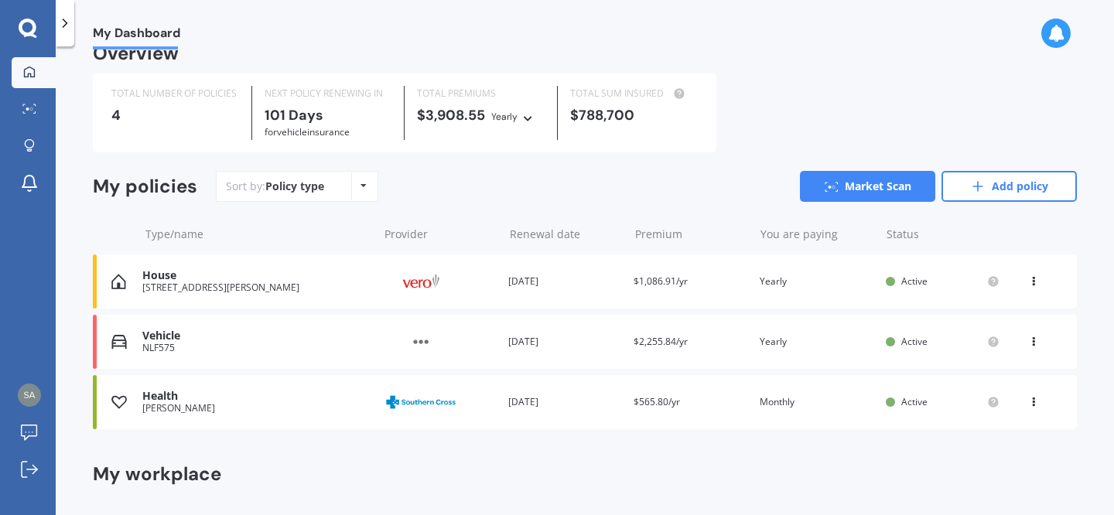
scroll to position [5, 0]
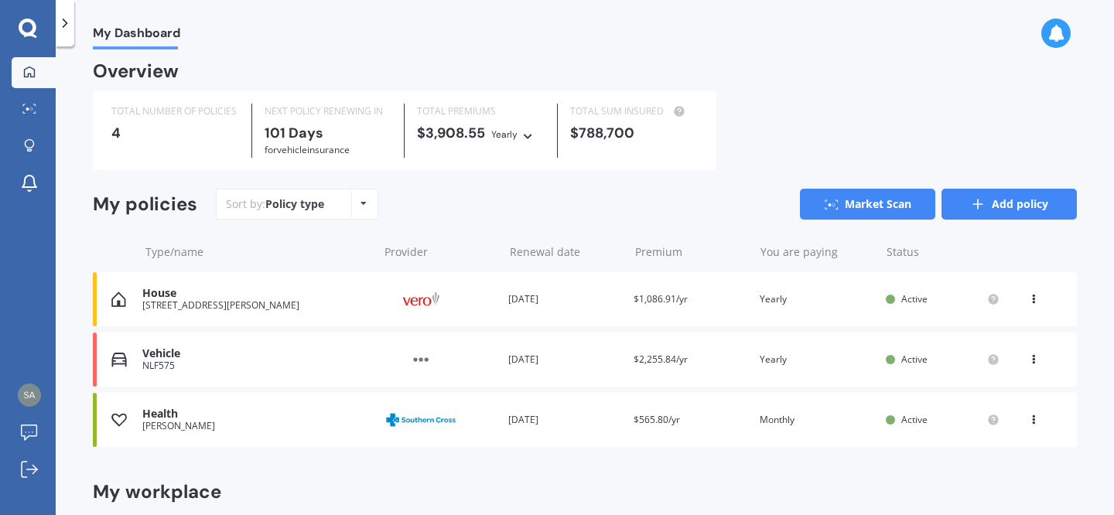
click at [1001, 203] on link "Add policy" at bounding box center [1009, 204] width 135 height 31
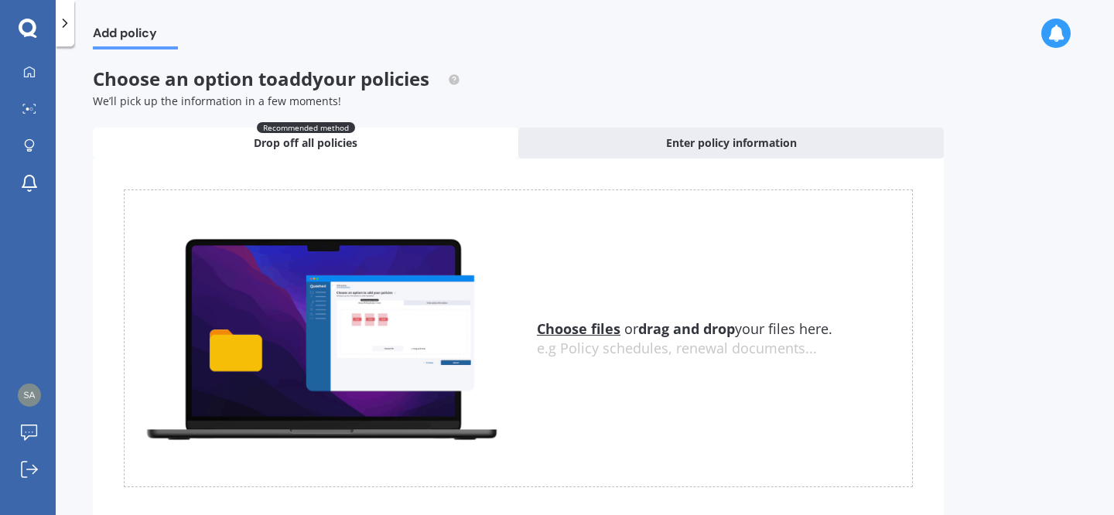
click at [36, 41] on div "My Dashboard Market Scan Explore insurance Notifications [PERSON_NAME] Submit f…" at bounding box center [28, 257] width 56 height 515
click at [35, 64] on link "My Dashboard" at bounding box center [34, 72] width 44 height 31
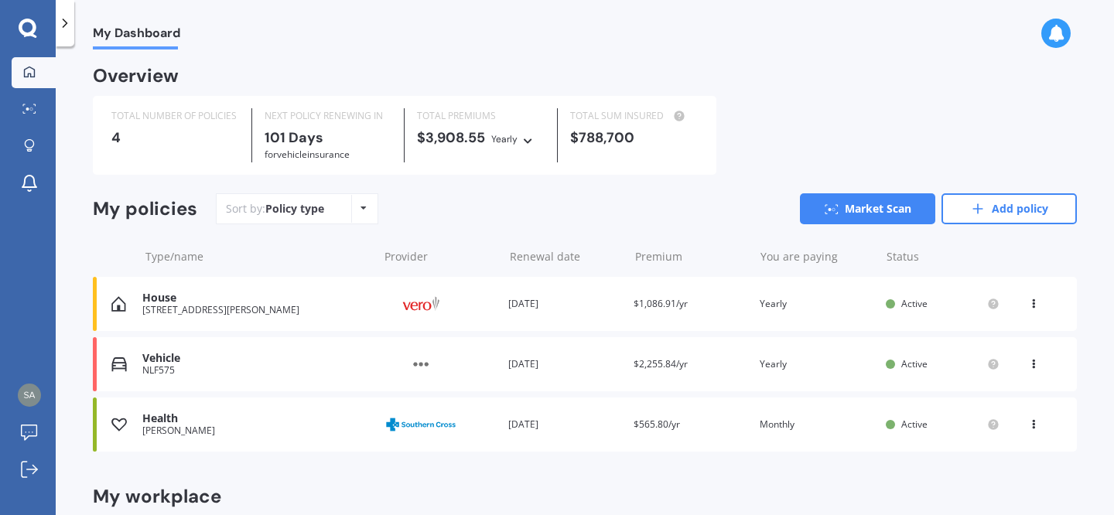
click at [583, 362] on div "Renewal date [DATE]" at bounding box center [565, 364] width 114 height 15
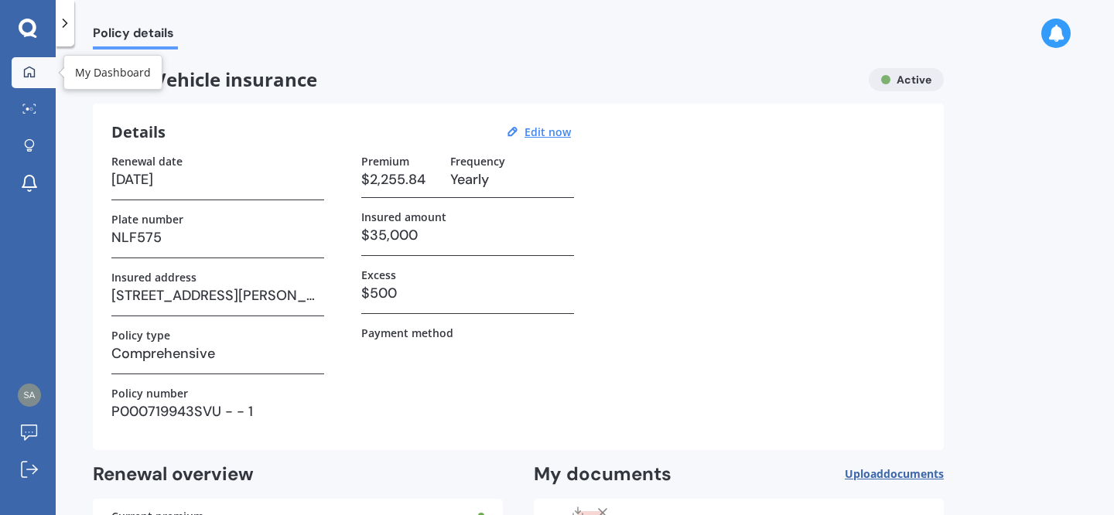
click at [39, 64] on link "My Dashboard" at bounding box center [34, 72] width 44 height 31
